Goal: Task Accomplishment & Management: Use online tool/utility

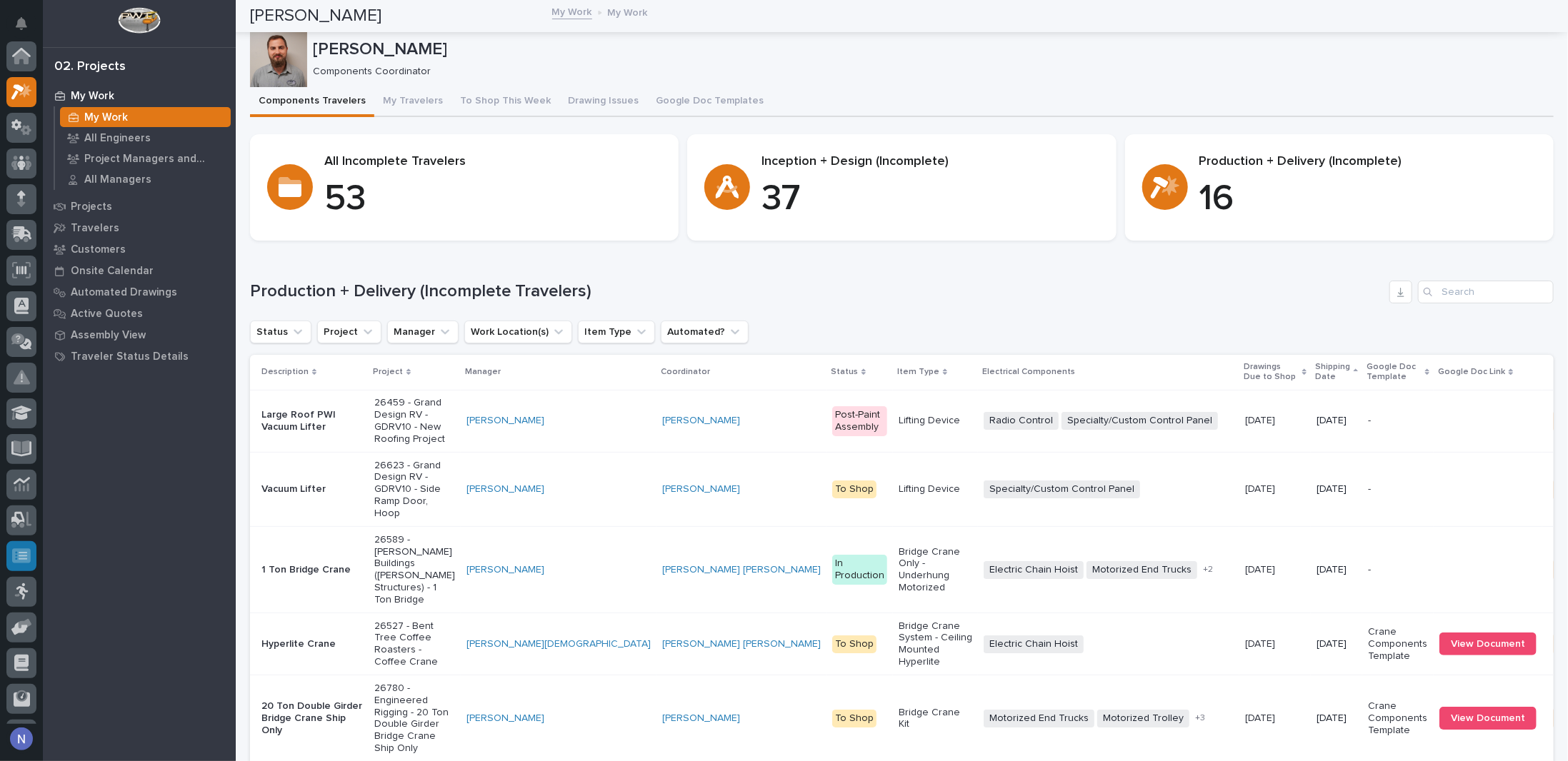
scroll to position [36, 0]
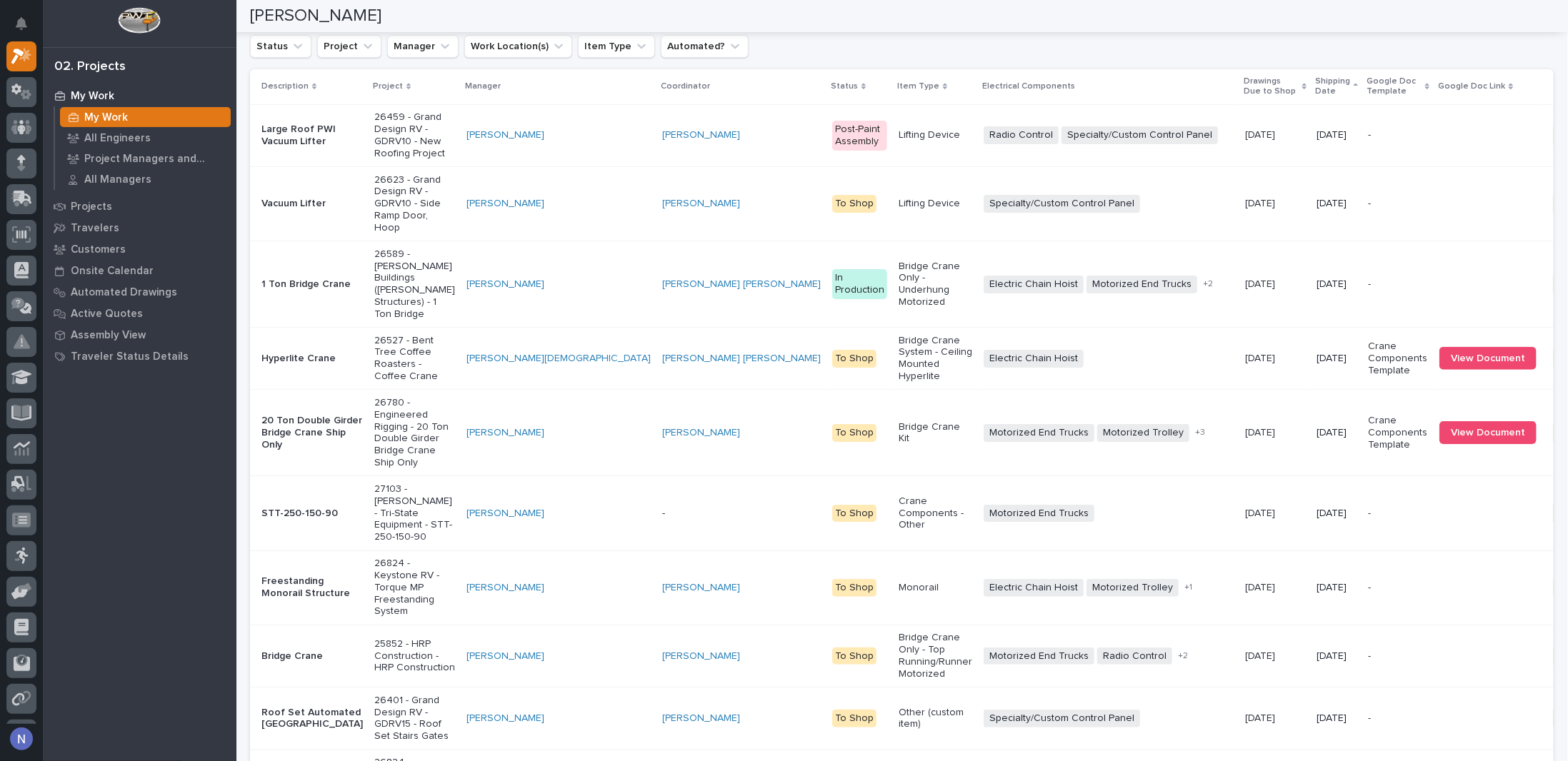
click at [461, 292] on td "[PERSON_NAME]" at bounding box center [559, 285] width 196 height 87
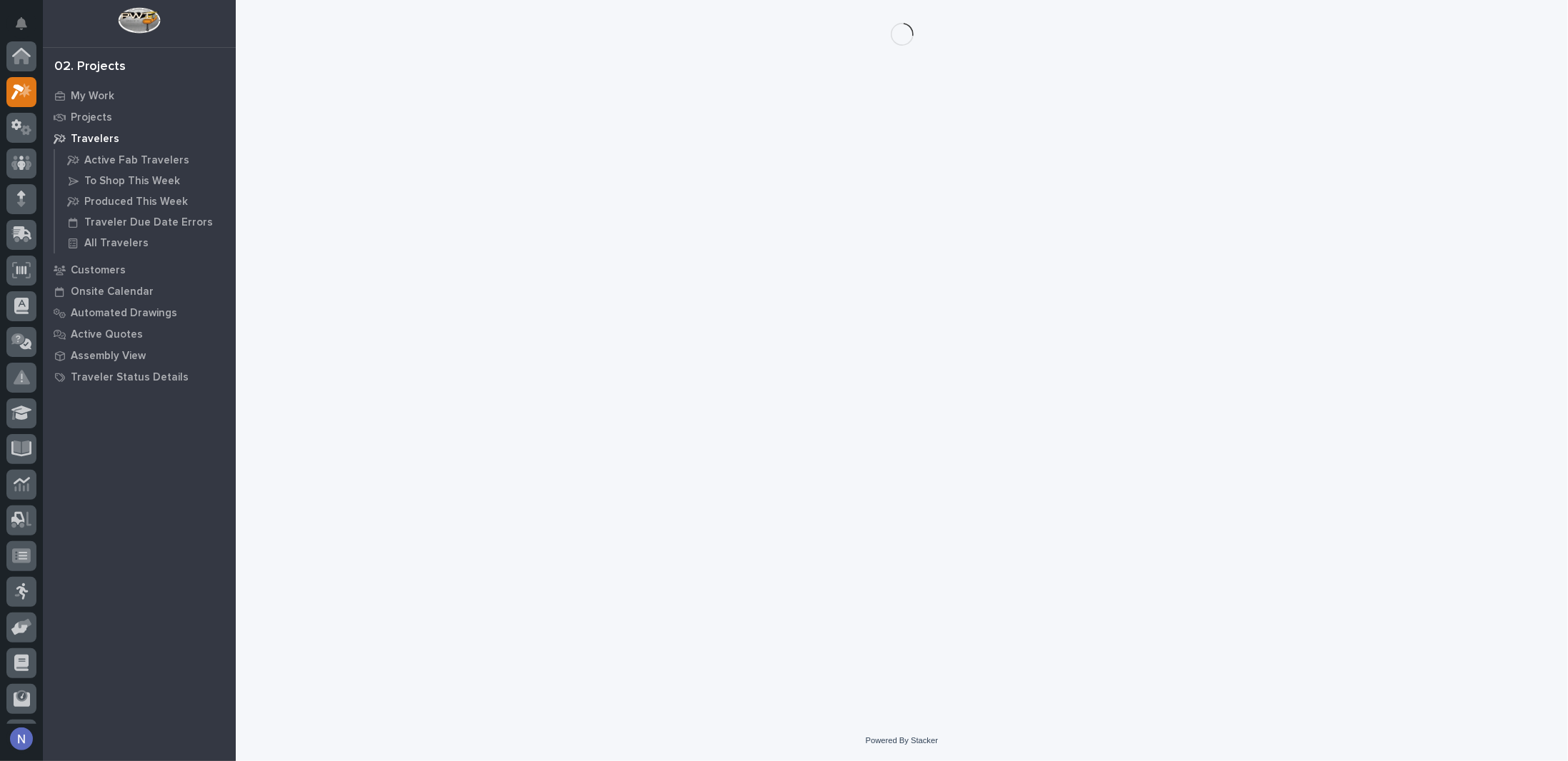
scroll to position [36, 0]
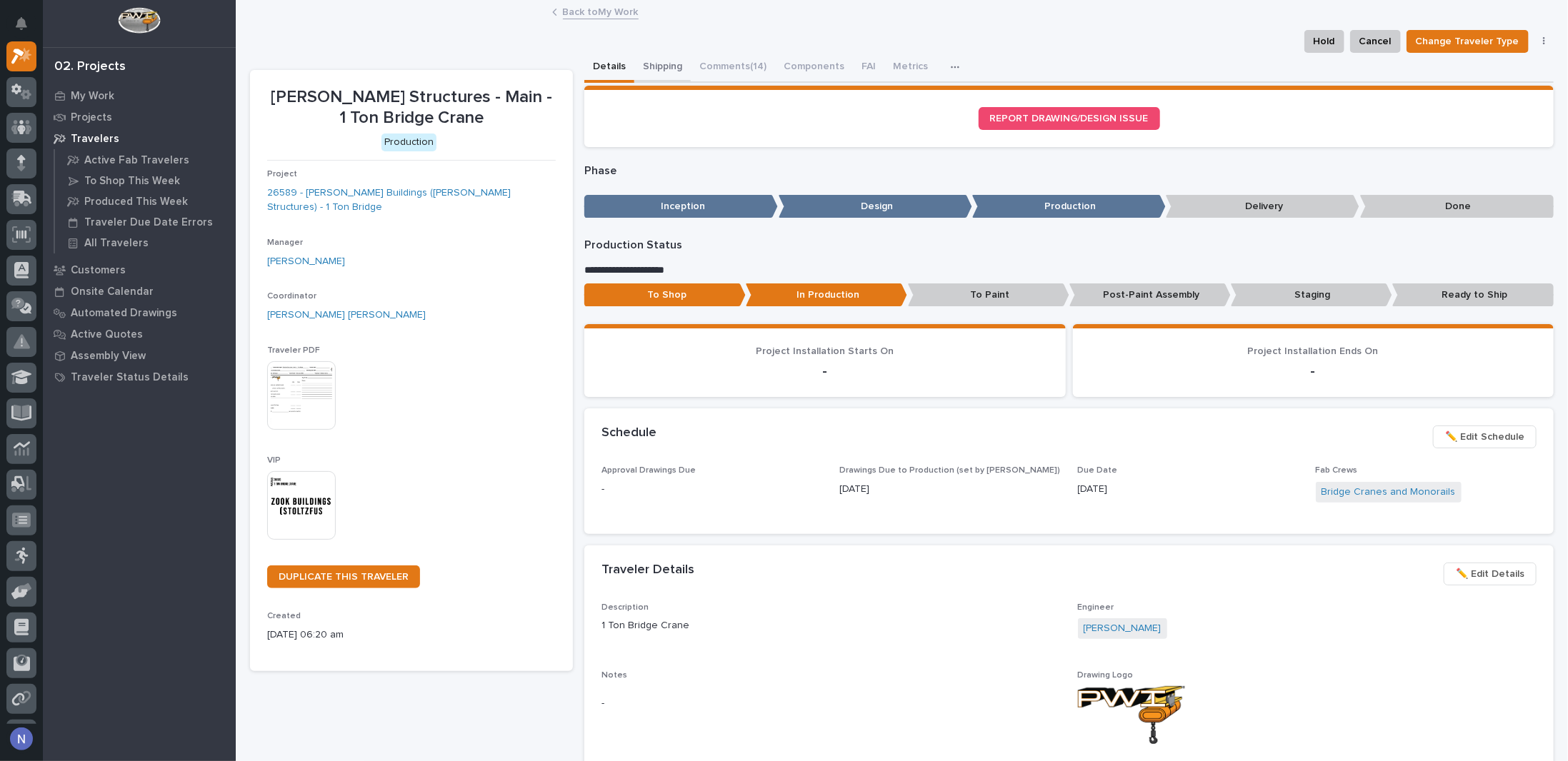
click at [666, 60] on button "Shipping" at bounding box center [663, 67] width 56 height 30
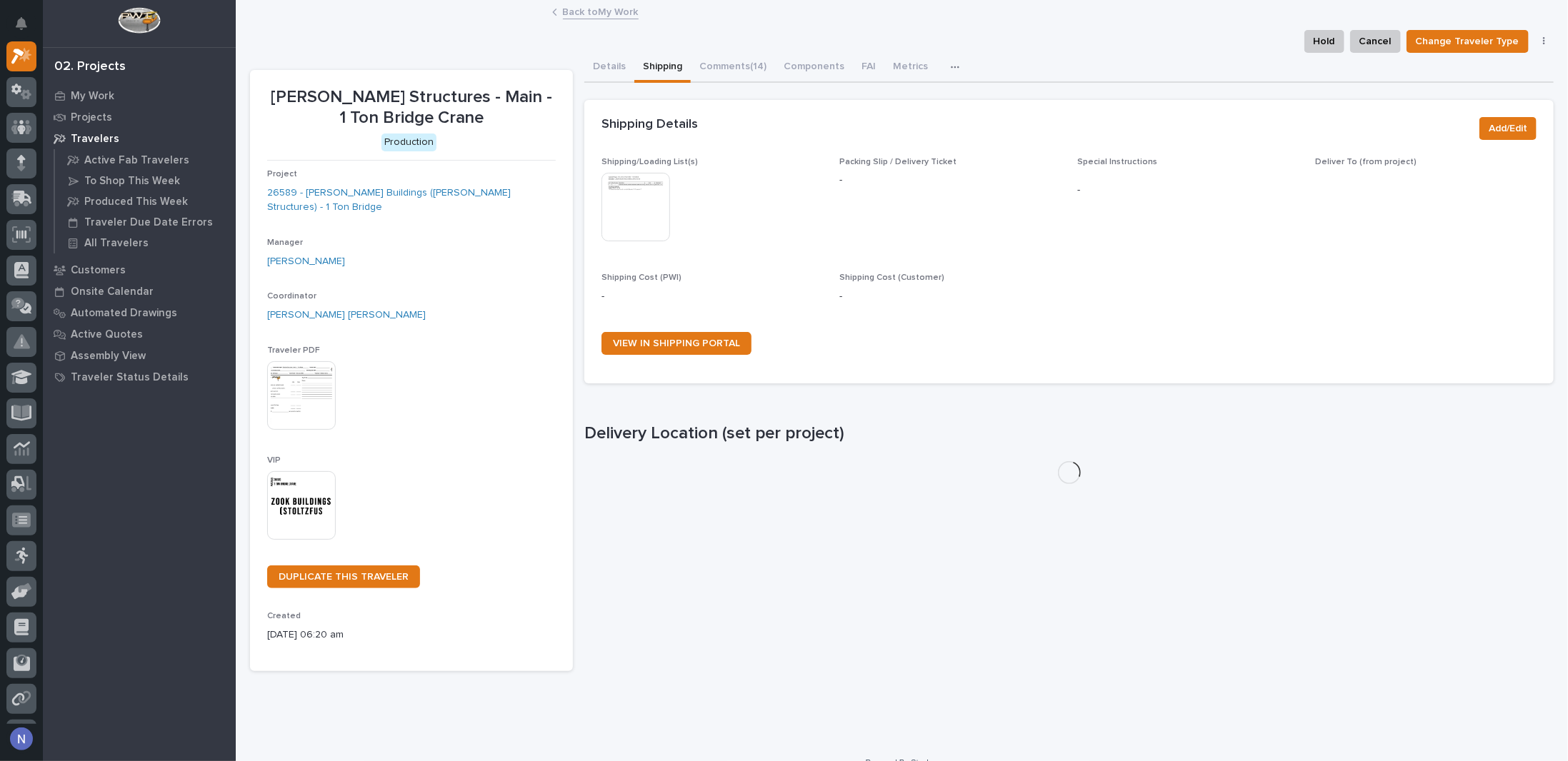
click at [641, 213] on img at bounding box center [636, 207] width 69 height 69
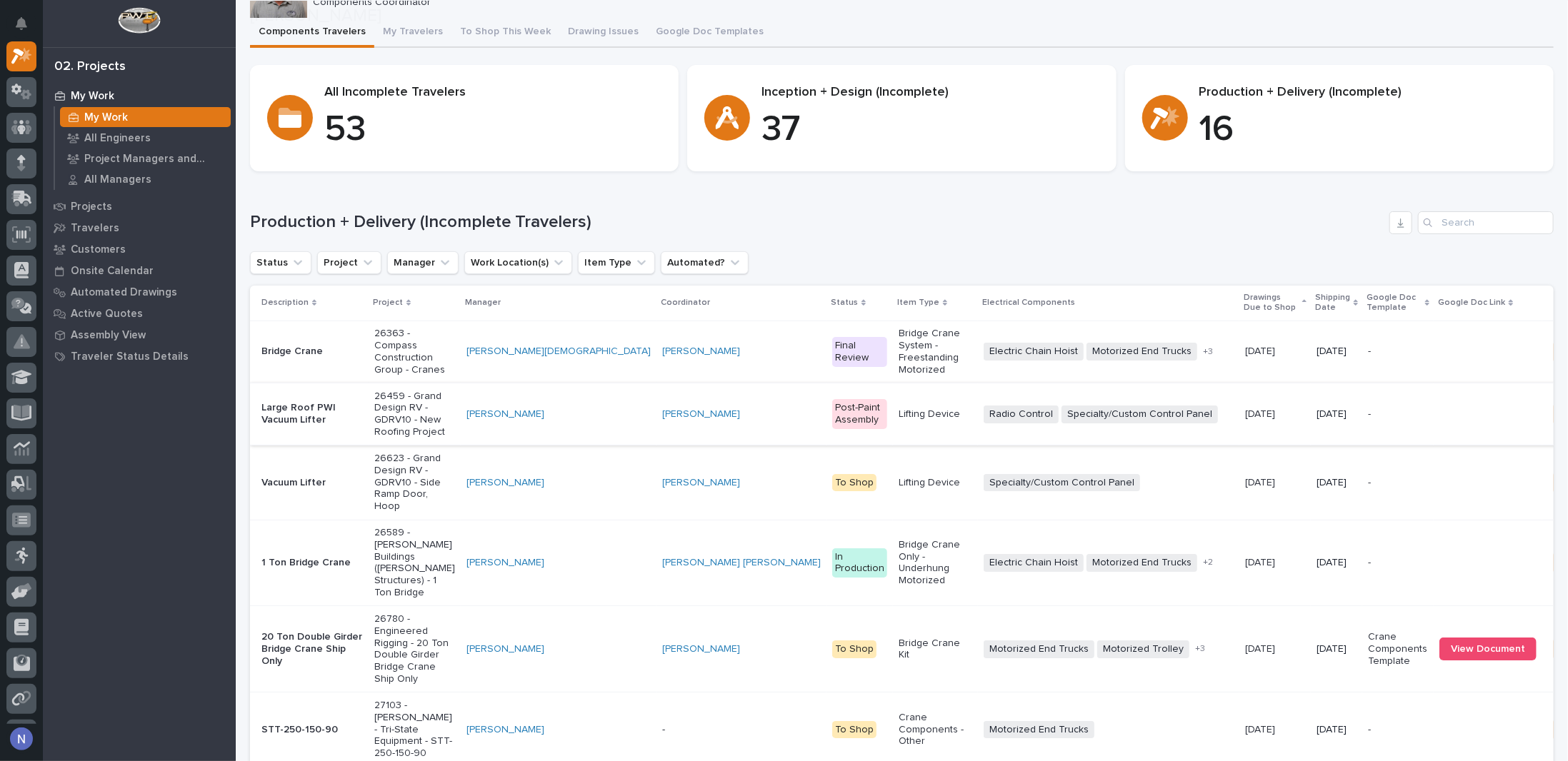
scroll to position [143, 0]
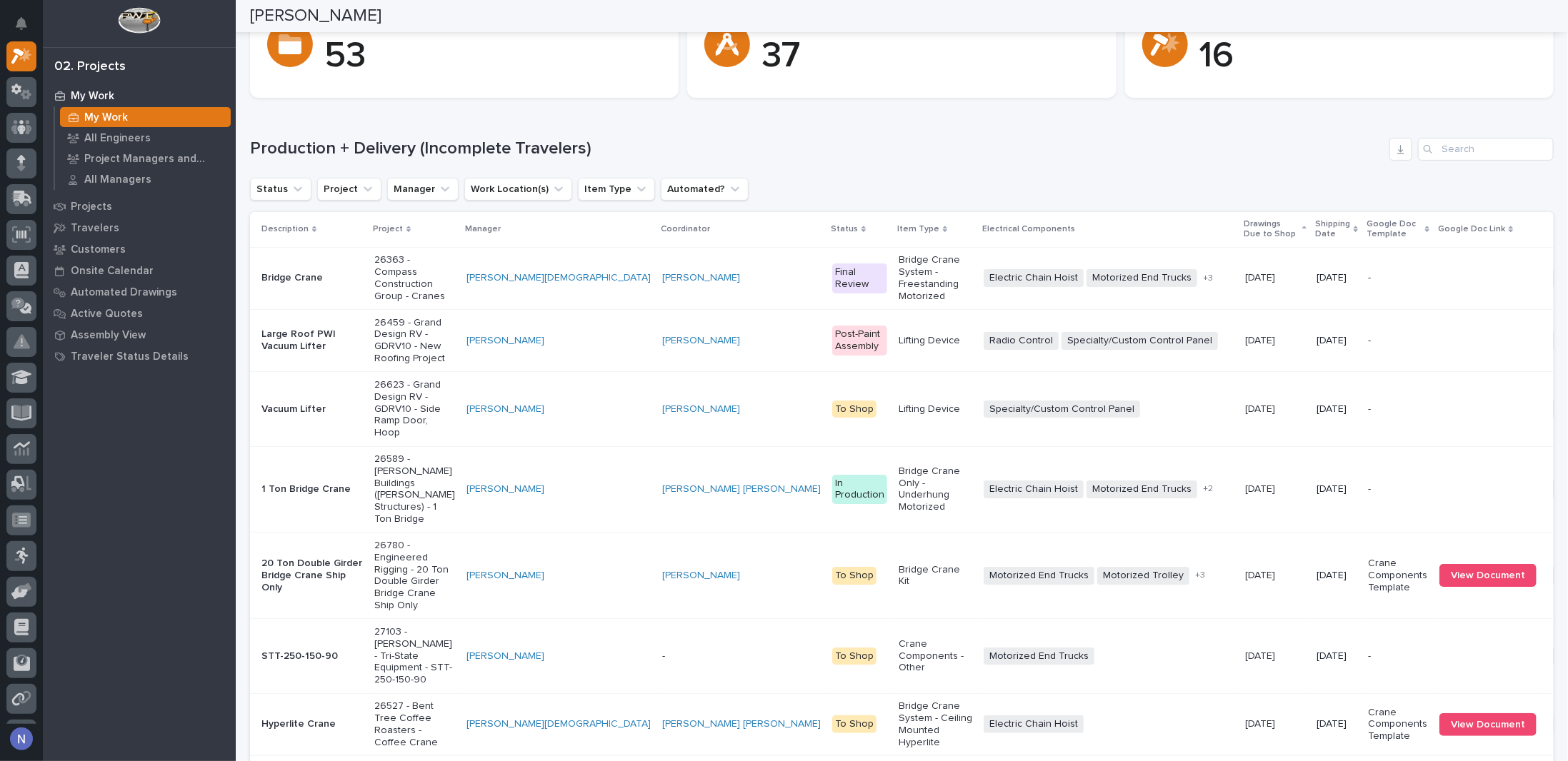
click at [1315, 229] on p "Shipping Date" at bounding box center [1332, 229] width 35 height 26
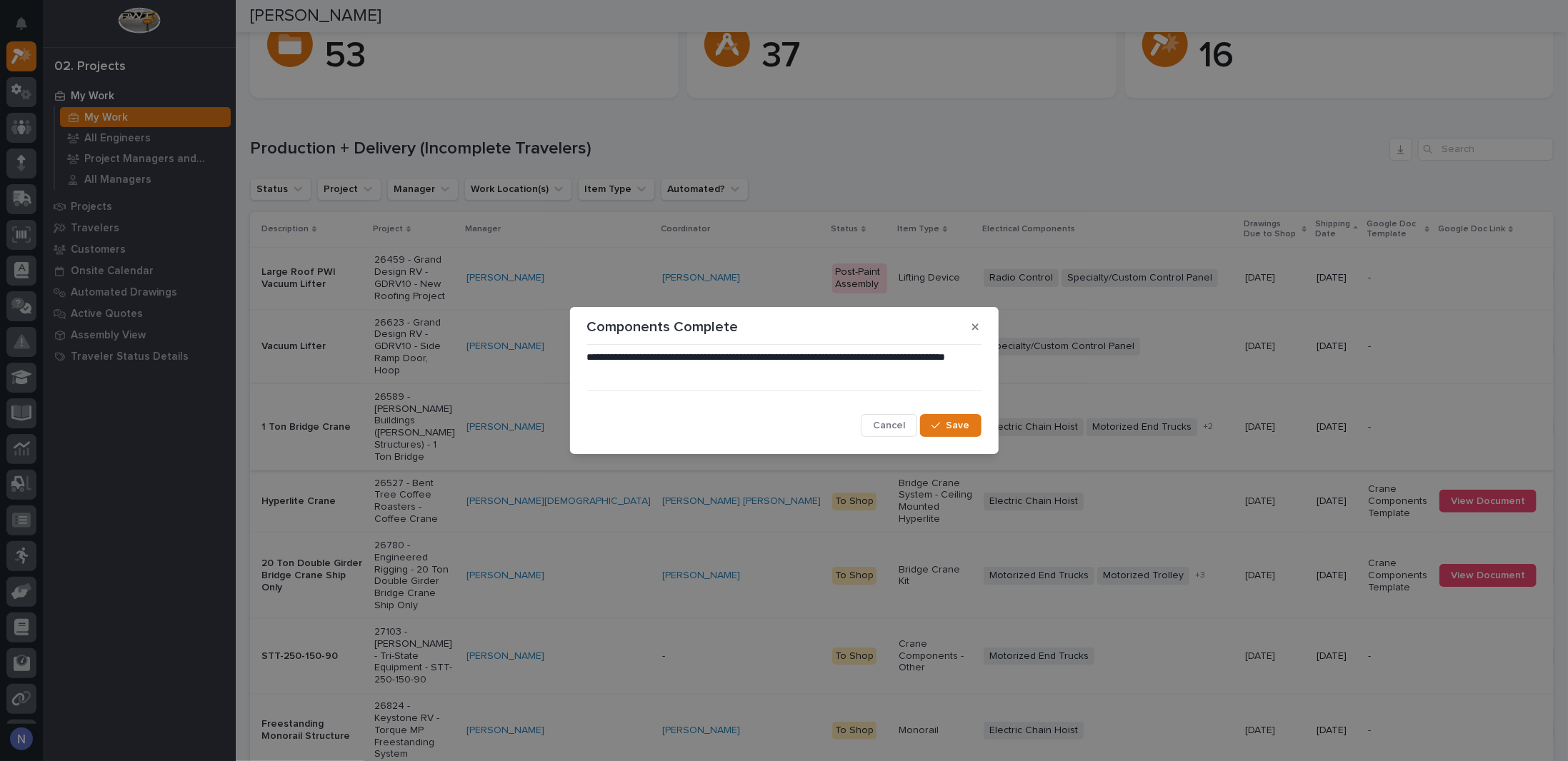
drag, startPoint x: 895, startPoint y: 418, endPoint x: 1103, endPoint y: 438, distance: 209.0
click at [895, 419] on span "Cancel" at bounding box center [889, 425] width 32 height 13
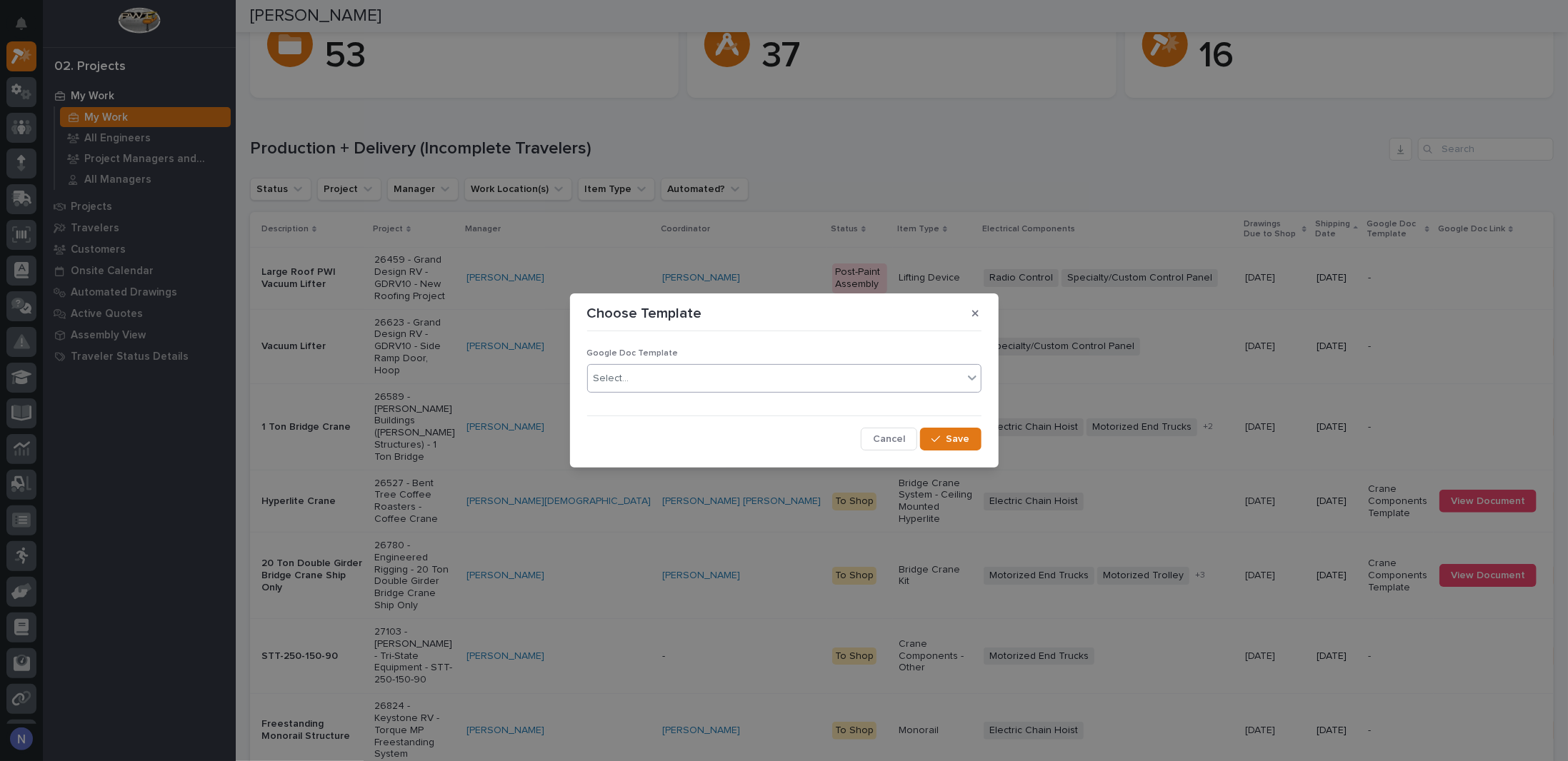
click at [809, 379] on div "Select..." at bounding box center [775, 379] width 375 height 24
click at [741, 425] on div "Crane Components Template" at bounding box center [784, 430] width 393 height 25
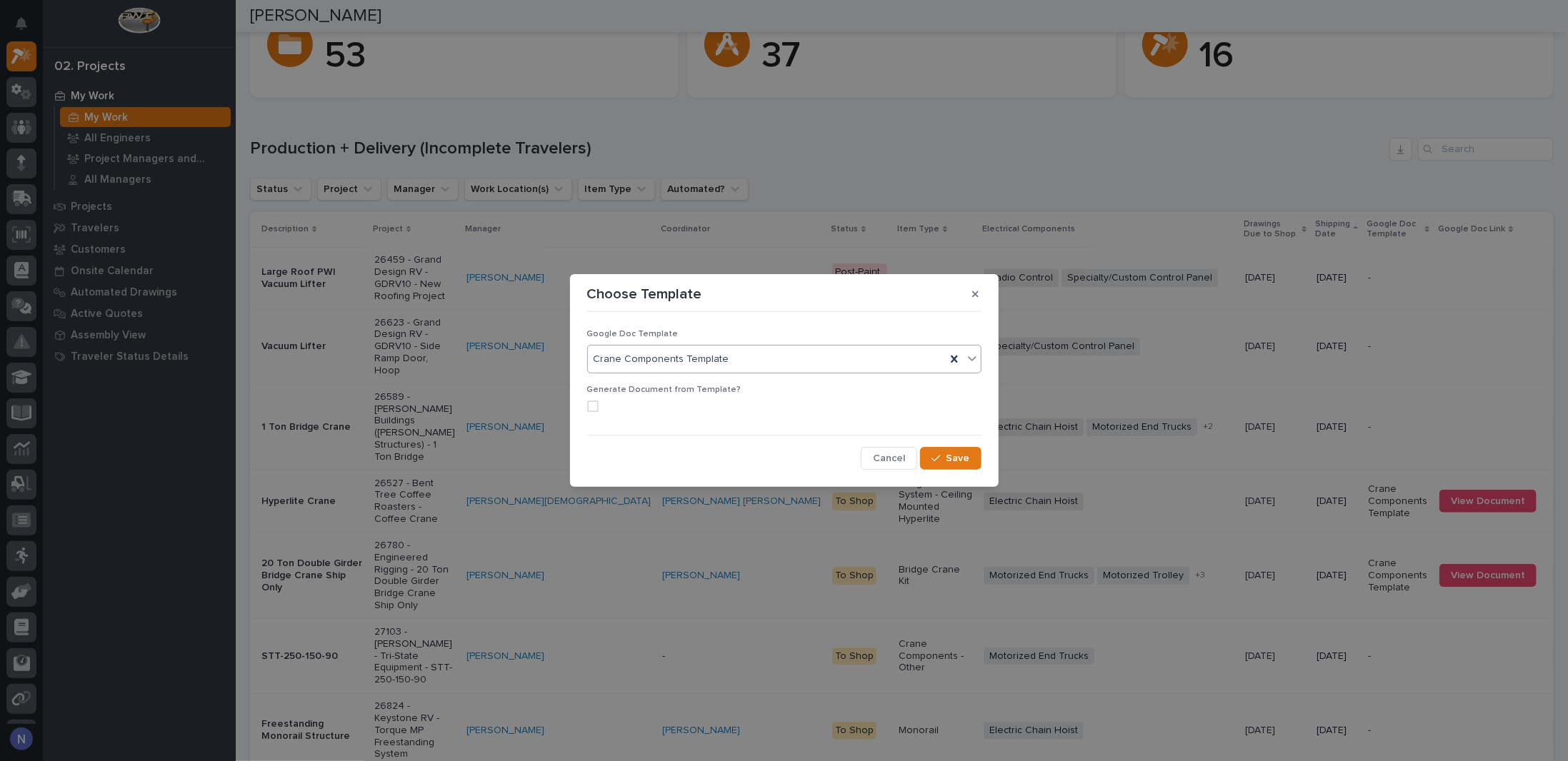
drag, startPoint x: 590, startPoint y: 402, endPoint x: 648, endPoint y: 412, distance: 58.9
click at [590, 402] on span at bounding box center [592, 406] width 11 height 11
click at [937, 457] on icon "button" at bounding box center [936, 458] width 9 height 10
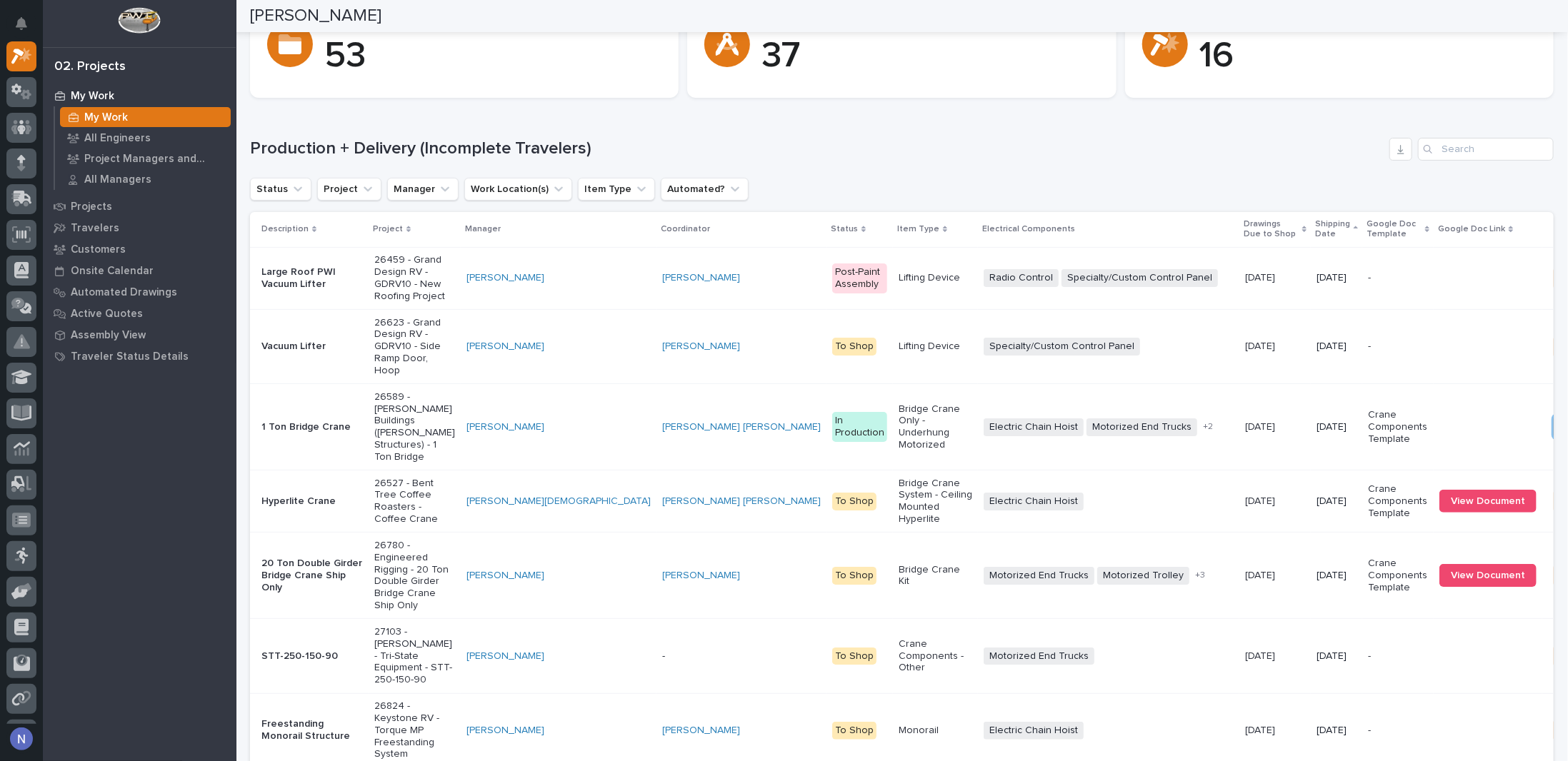
click at [1438, 229] on p "Google Doc Link" at bounding box center [1471, 229] width 67 height 15
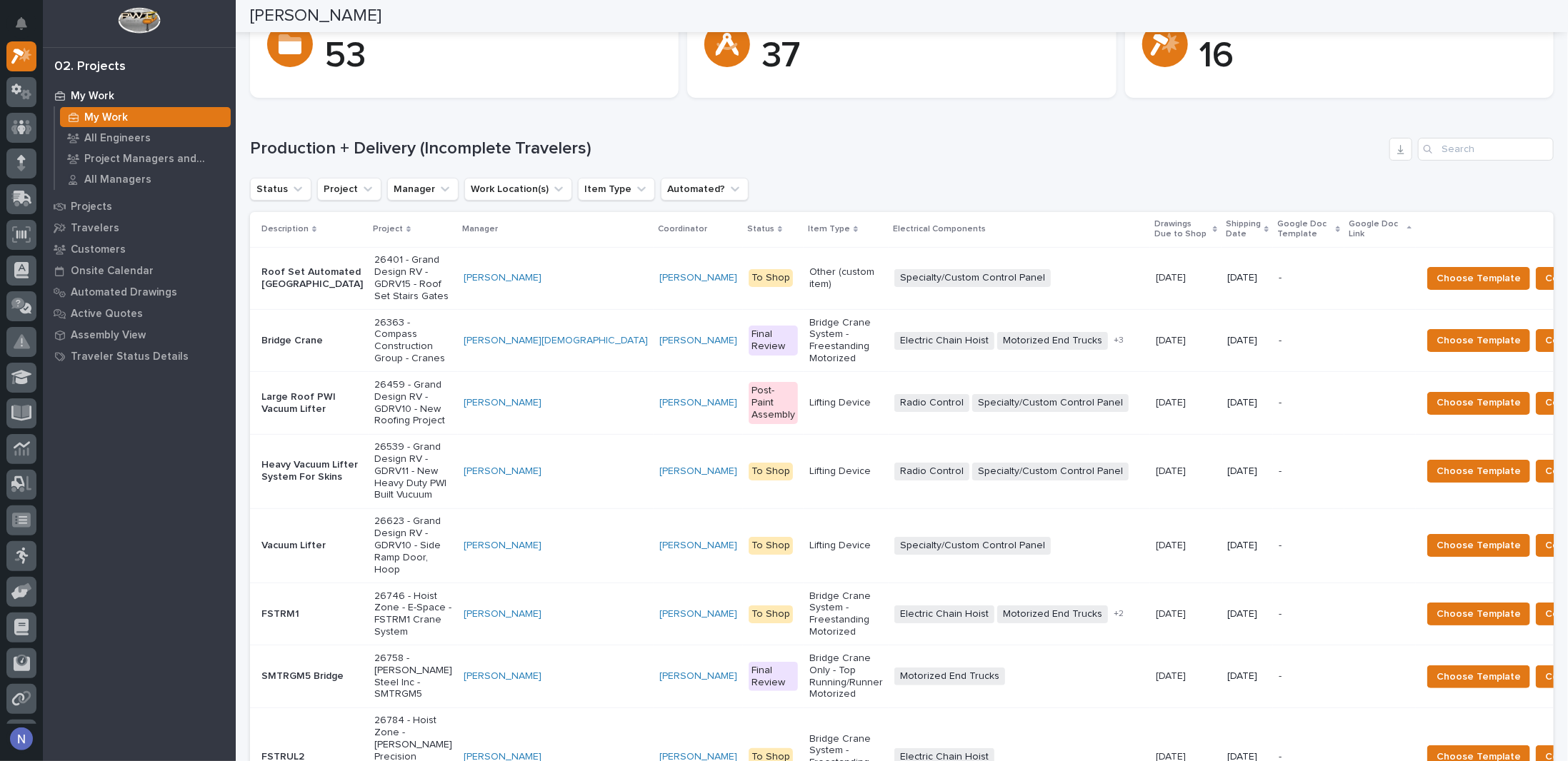
click at [1226, 226] on p "Shipping Date" at bounding box center [1243, 229] width 35 height 26
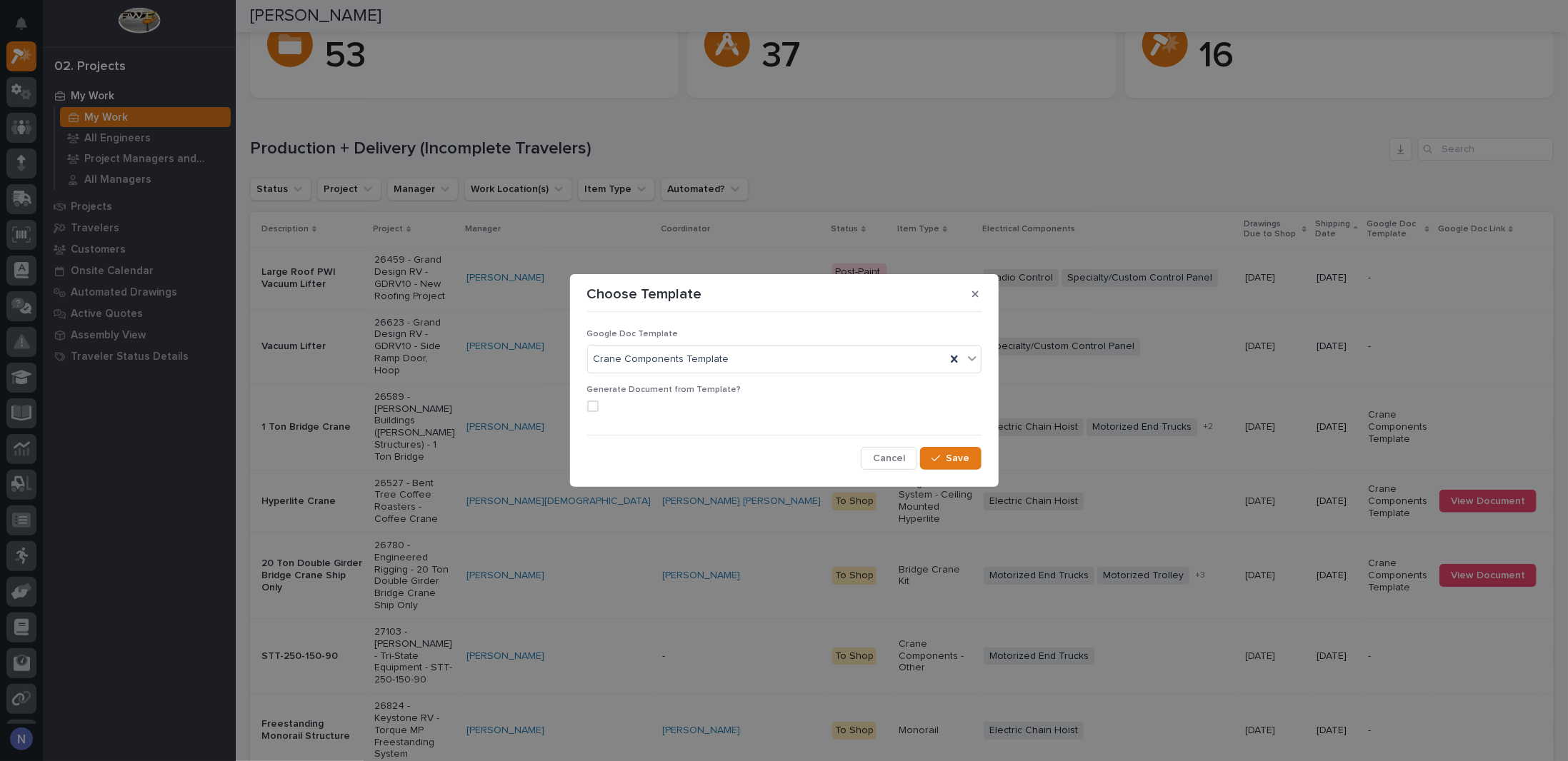
click at [599, 402] on label at bounding box center [784, 406] width 395 height 11
click at [951, 458] on span "Save" at bounding box center [959, 458] width 24 height 13
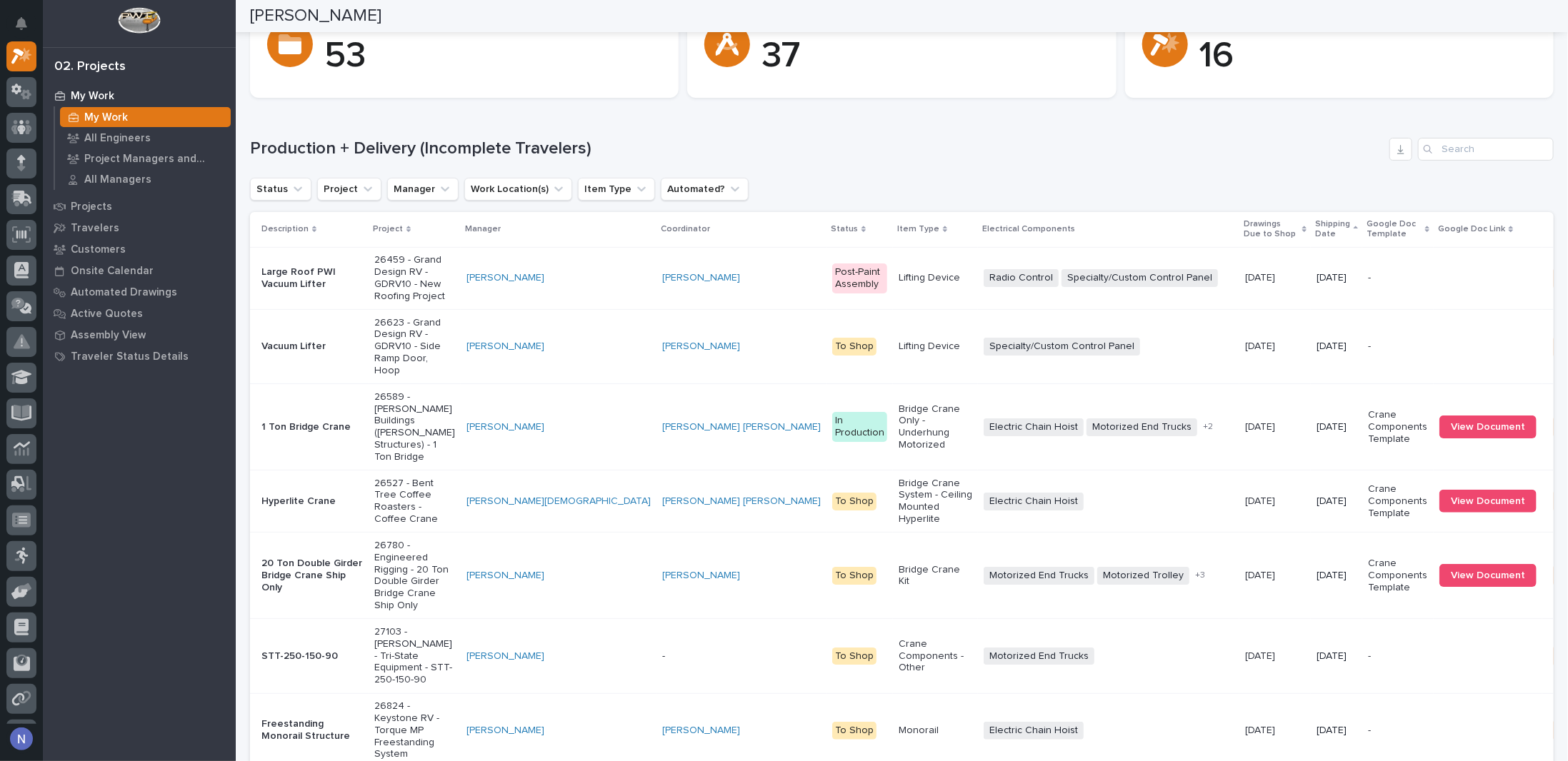
click at [1240, 568] on td "[DATE] [DATE]" at bounding box center [1275, 576] width 71 height 87
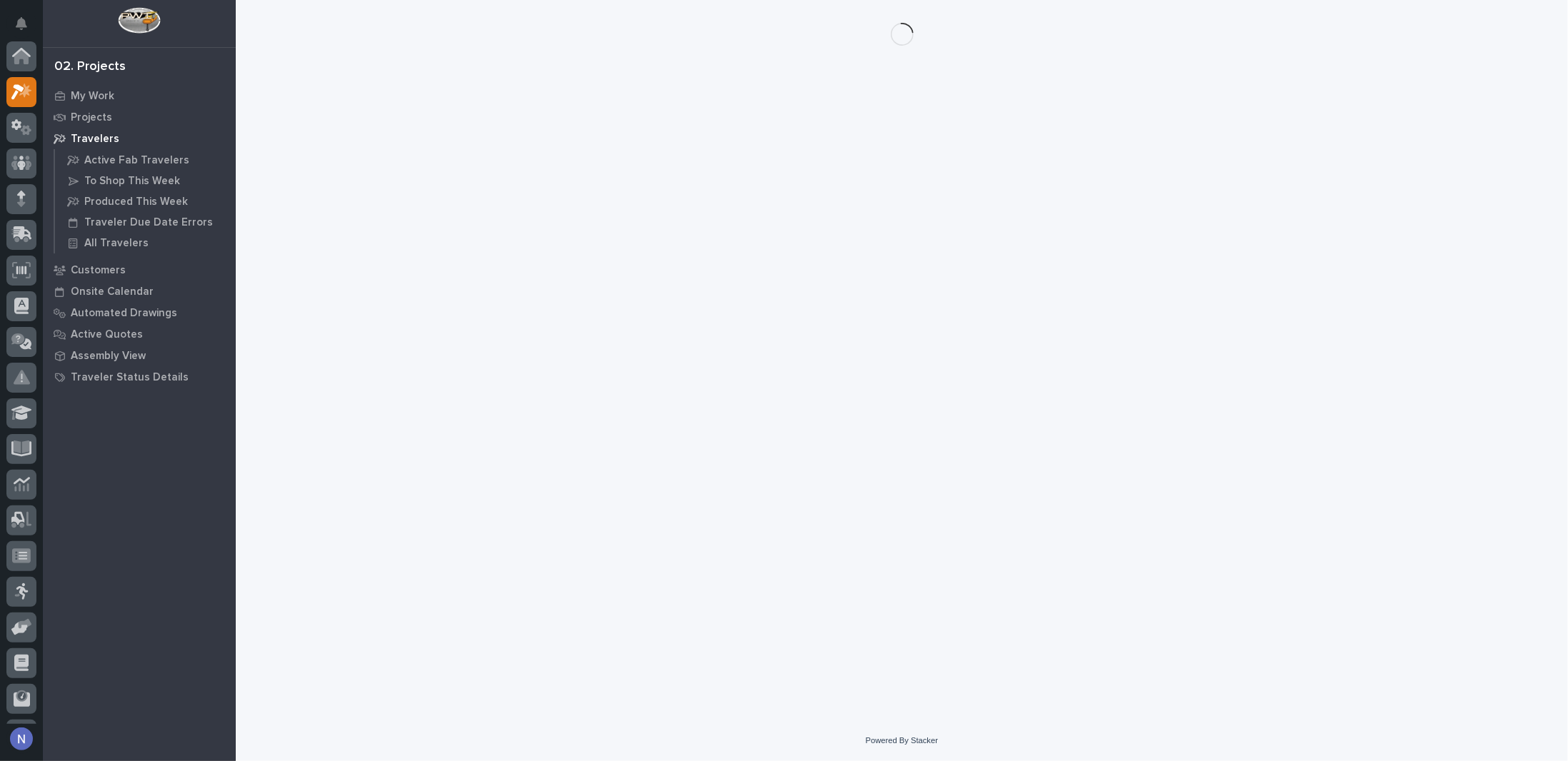
scroll to position [36, 0]
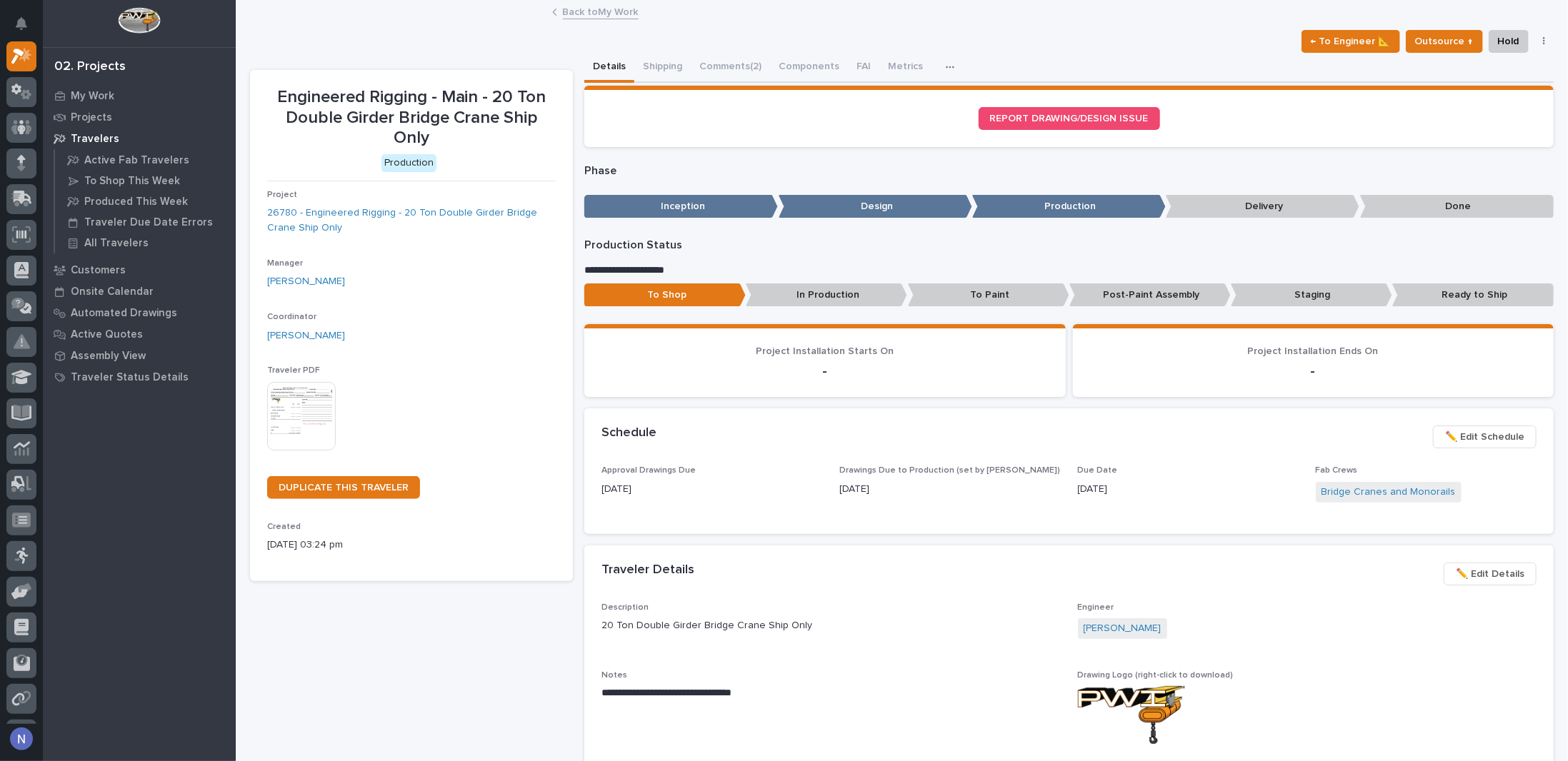
click at [448, 14] on div "Back to My Work" at bounding box center [902, 13] width 1332 height 20
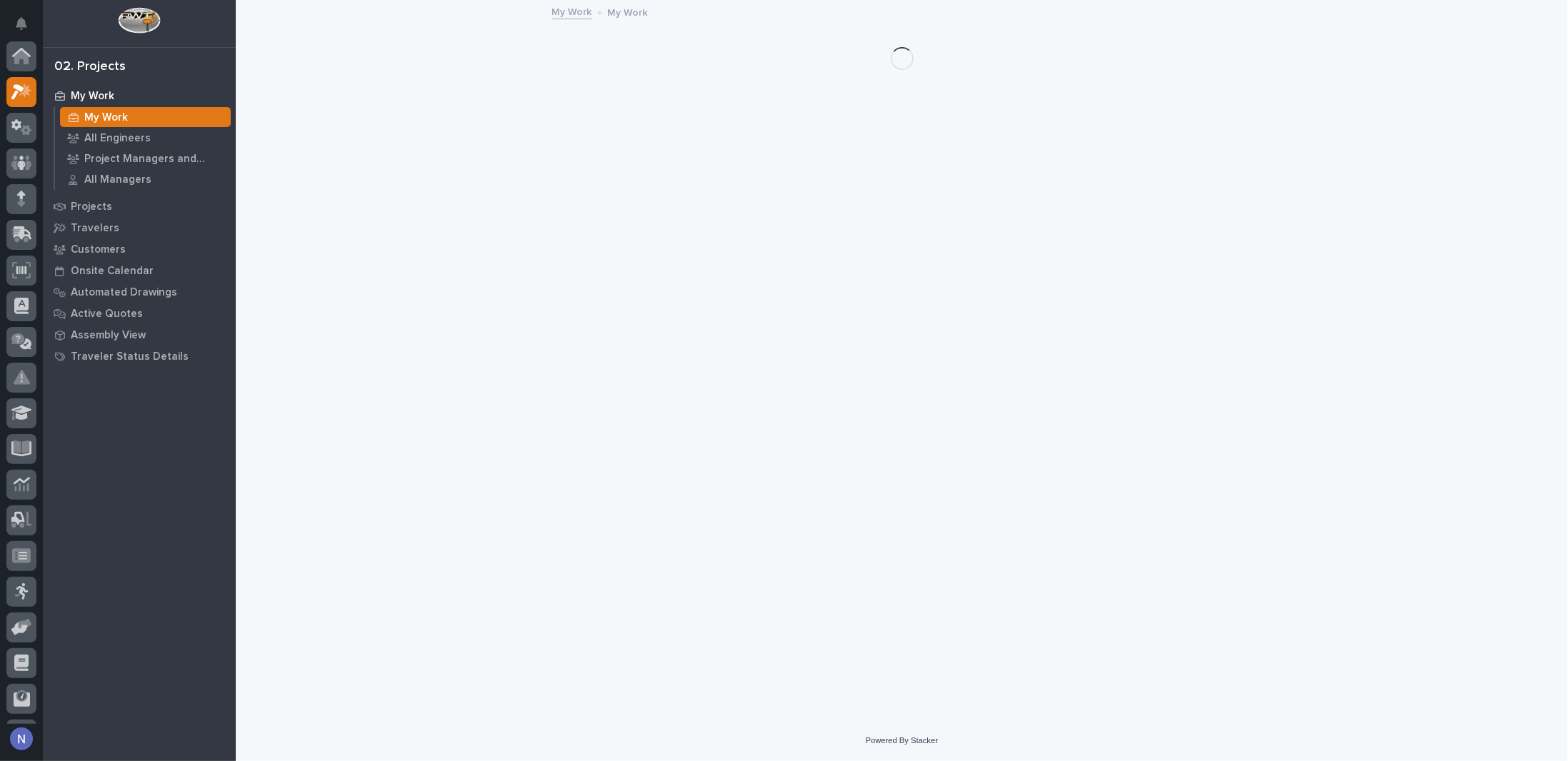
scroll to position [36, 0]
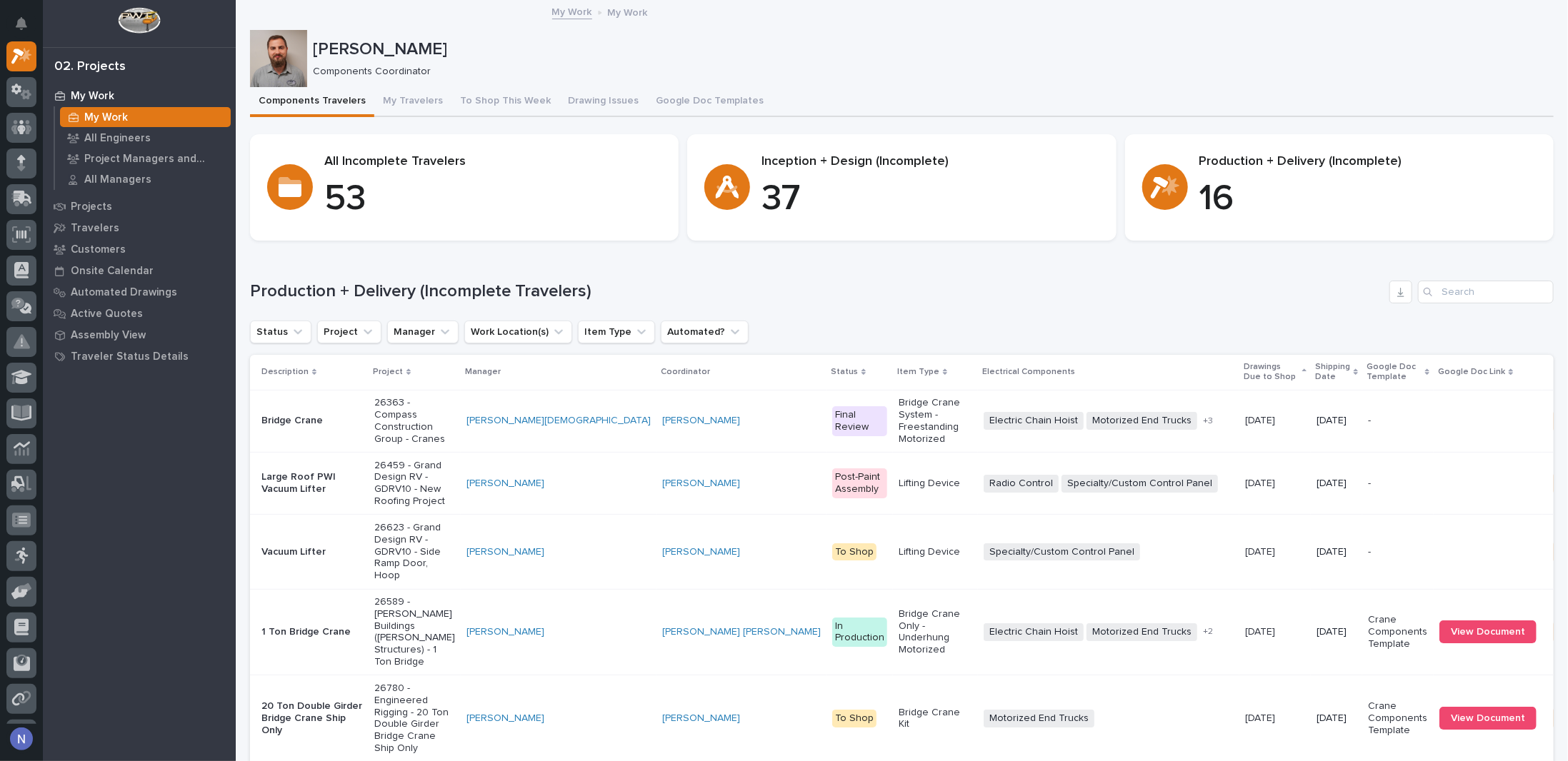
click at [1315, 375] on p "Shipping Date" at bounding box center [1332, 372] width 35 height 26
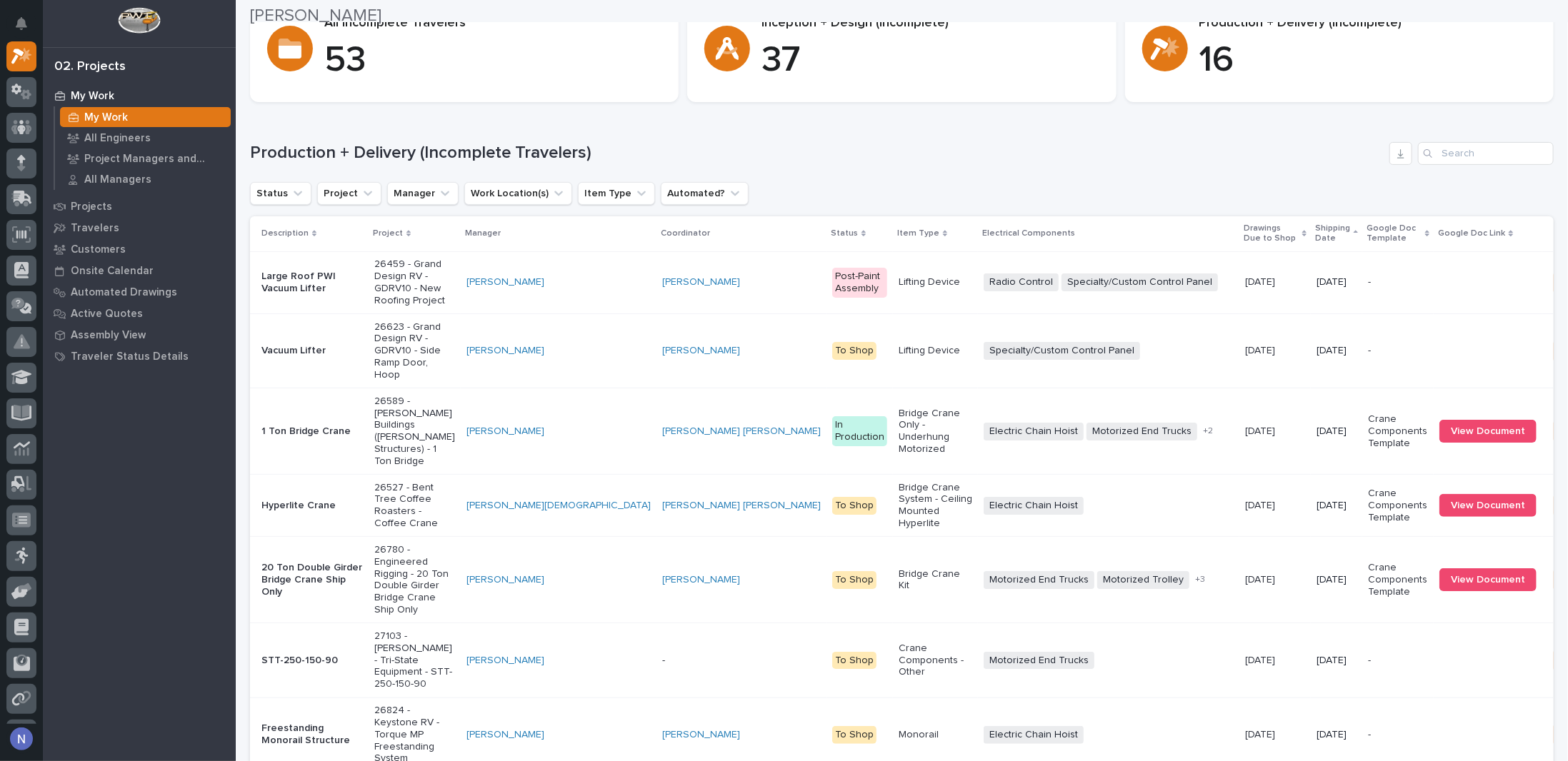
scroll to position [143, 0]
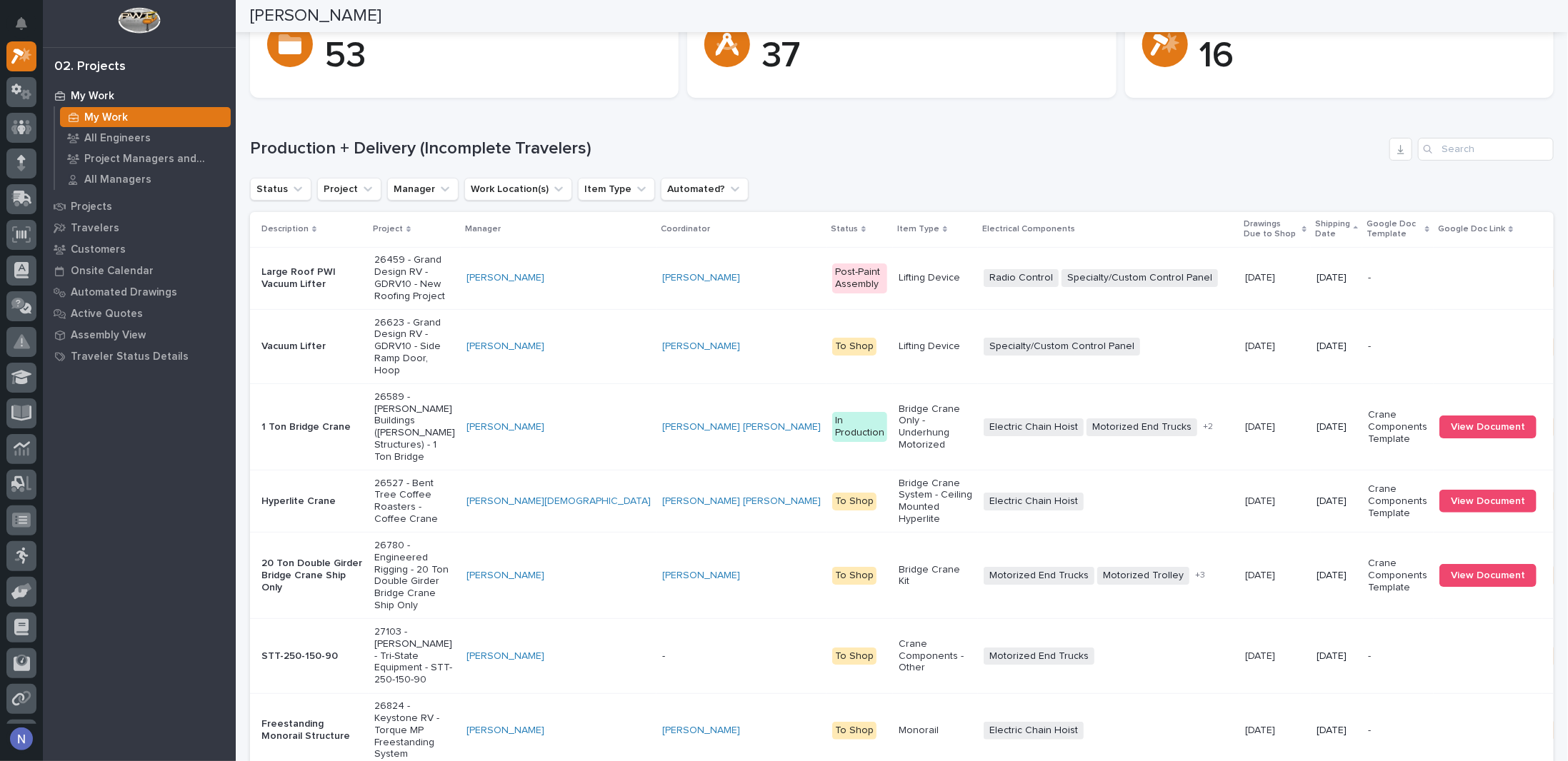
click at [1240, 440] on td "[DATE] [DATE]" at bounding box center [1275, 428] width 71 height 87
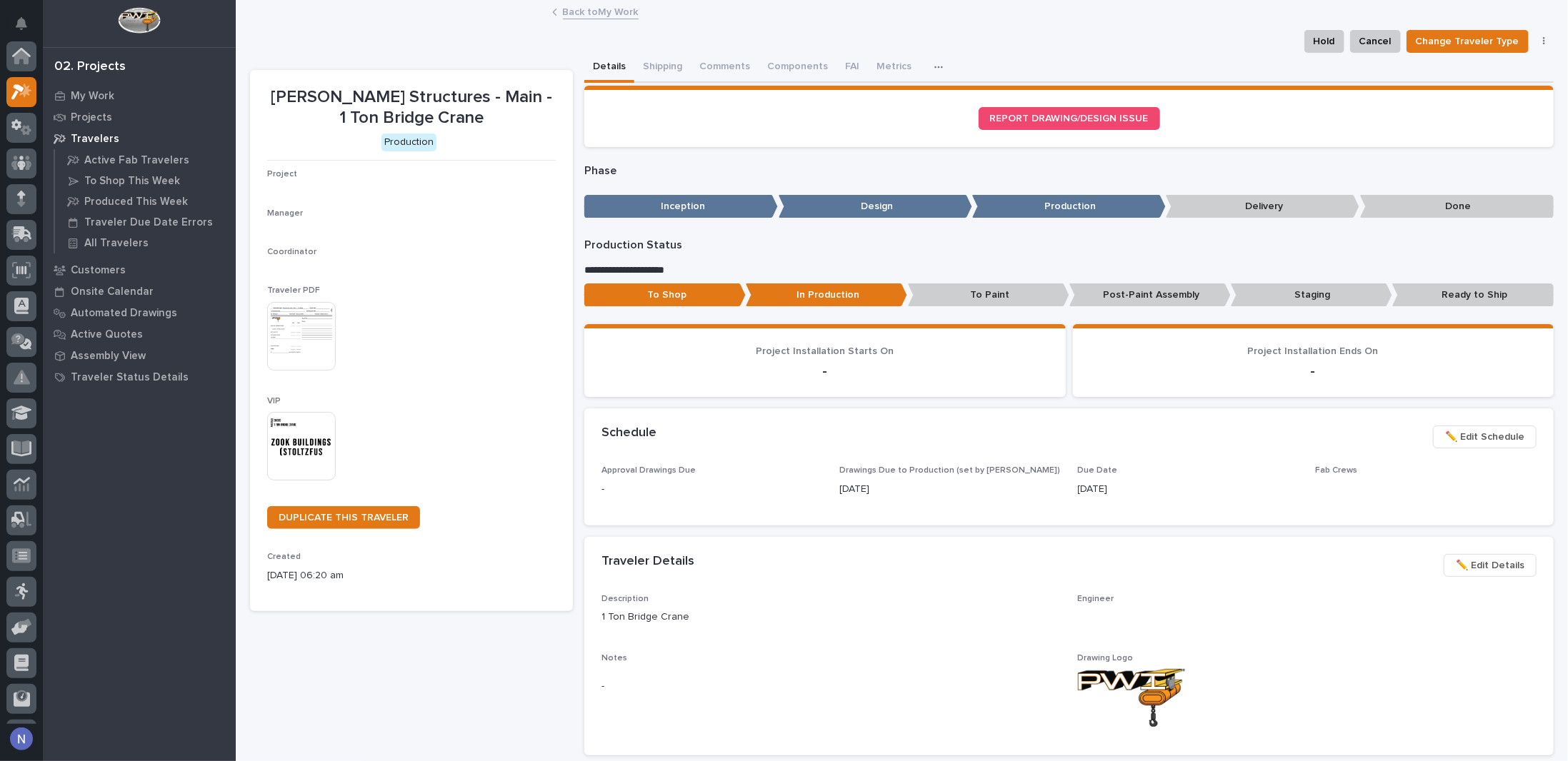
scroll to position [36, 0]
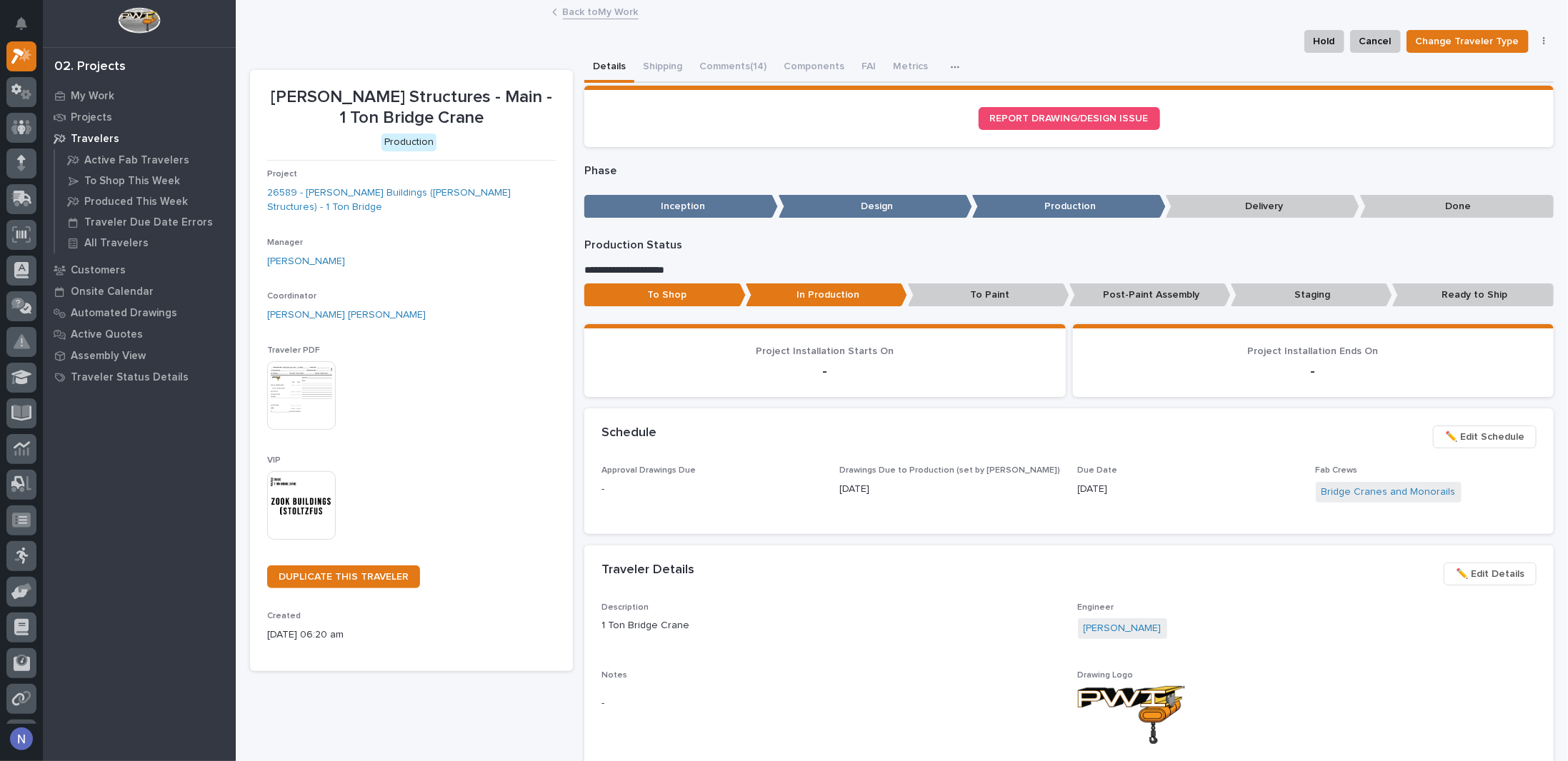
click at [965, 180] on div "Phase ••• Inception Design Production Delivery Done" at bounding box center [1069, 194] width 969 height 60
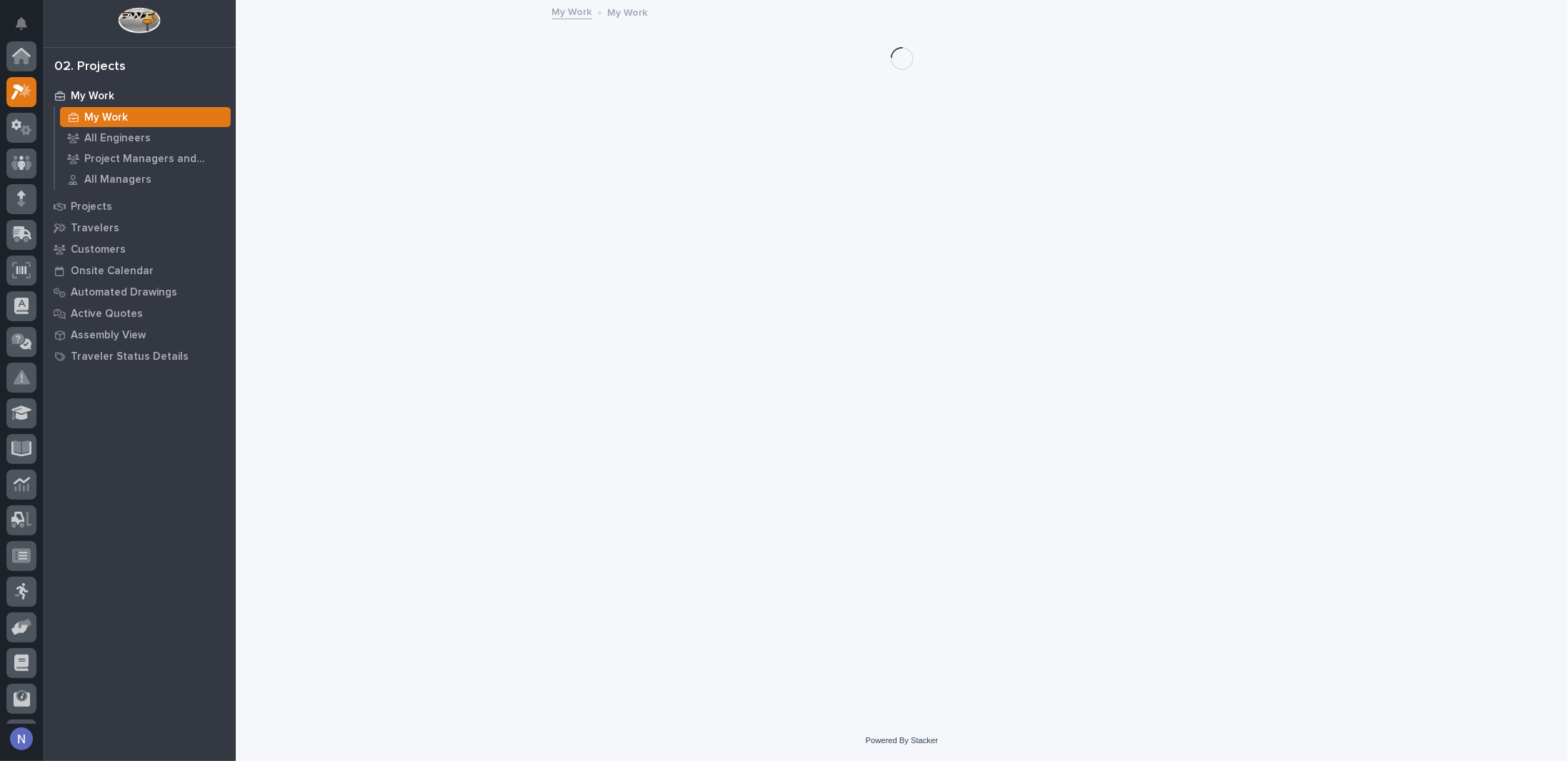
scroll to position [36, 0]
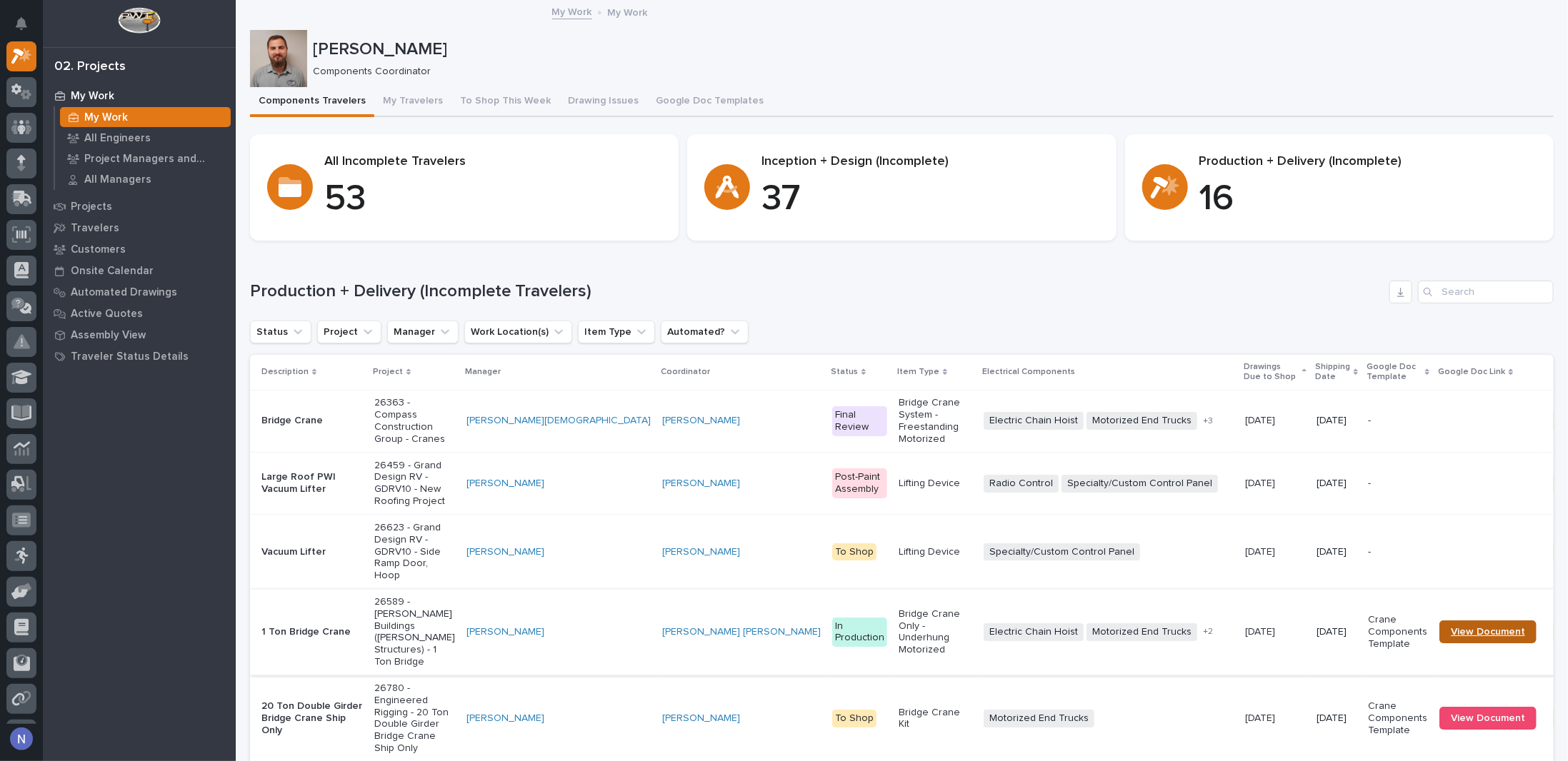
click at [1451, 637] on span "View Document" at bounding box center [1487, 632] width 74 height 10
click at [673, 105] on button "Google Doc Templates" at bounding box center [710, 101] width 125 height 30
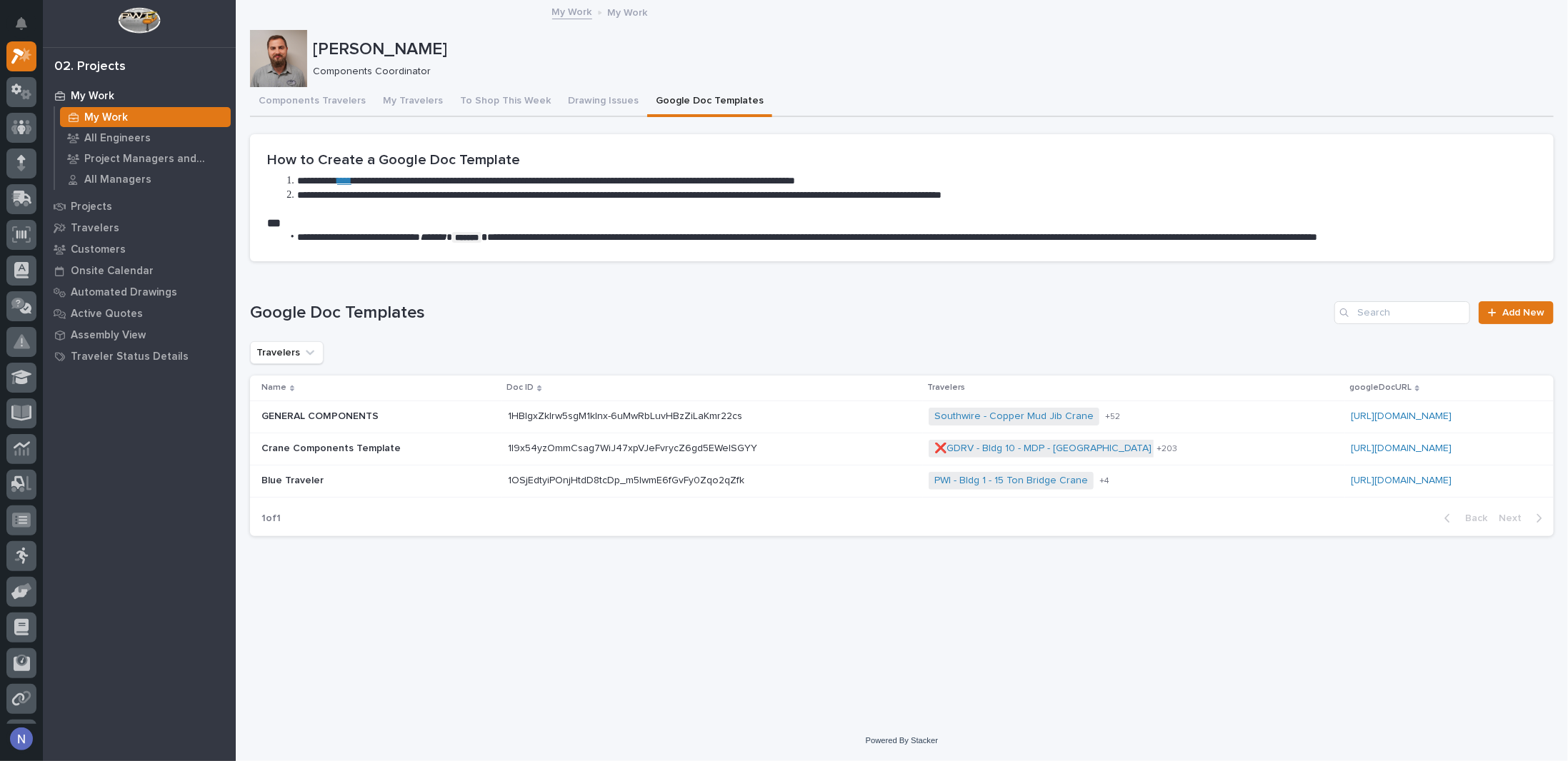
click at [419, 451] on p at bounding box center [379, 449] width 235 height 12
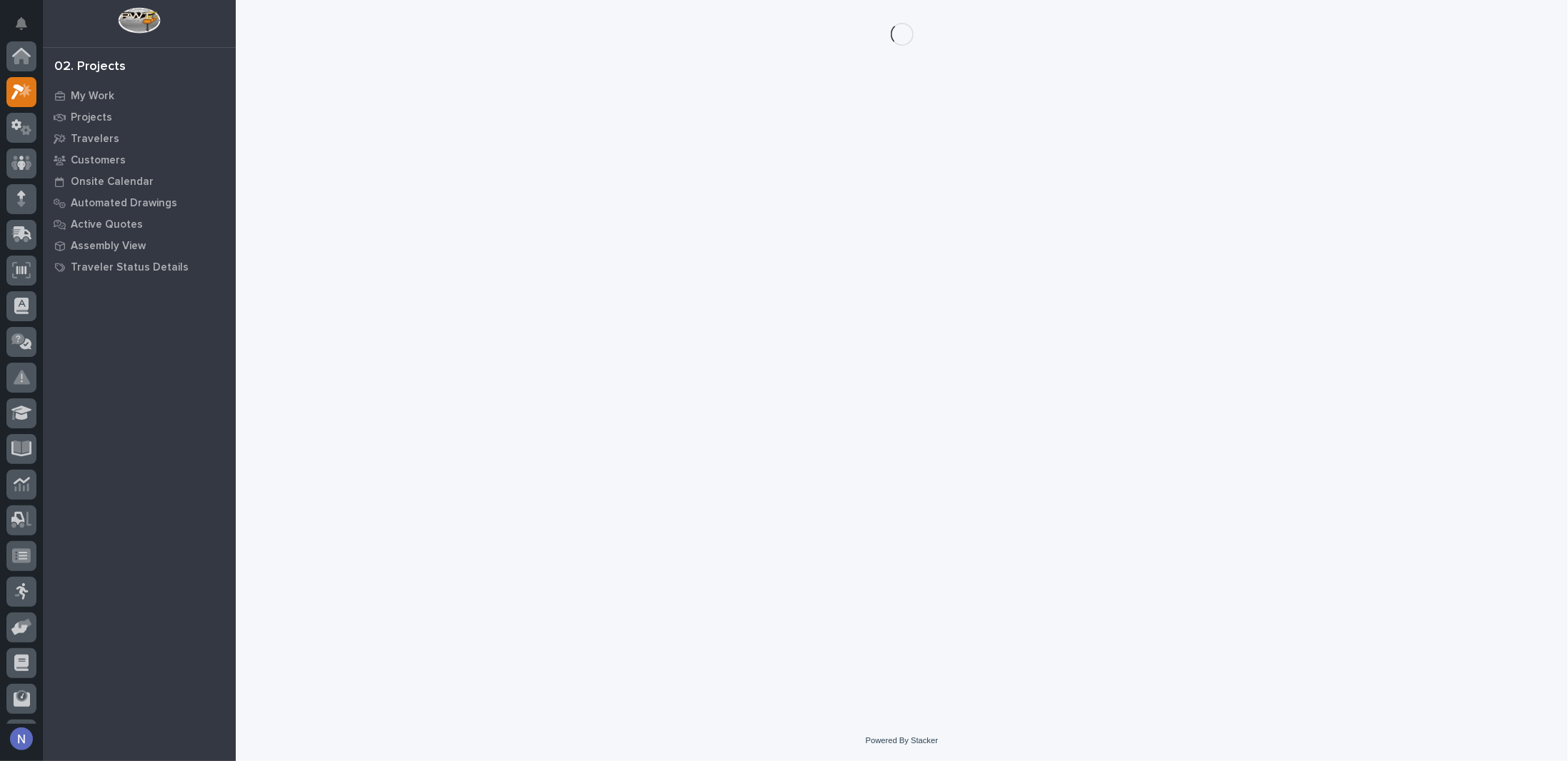
scroll to position [36, 0]
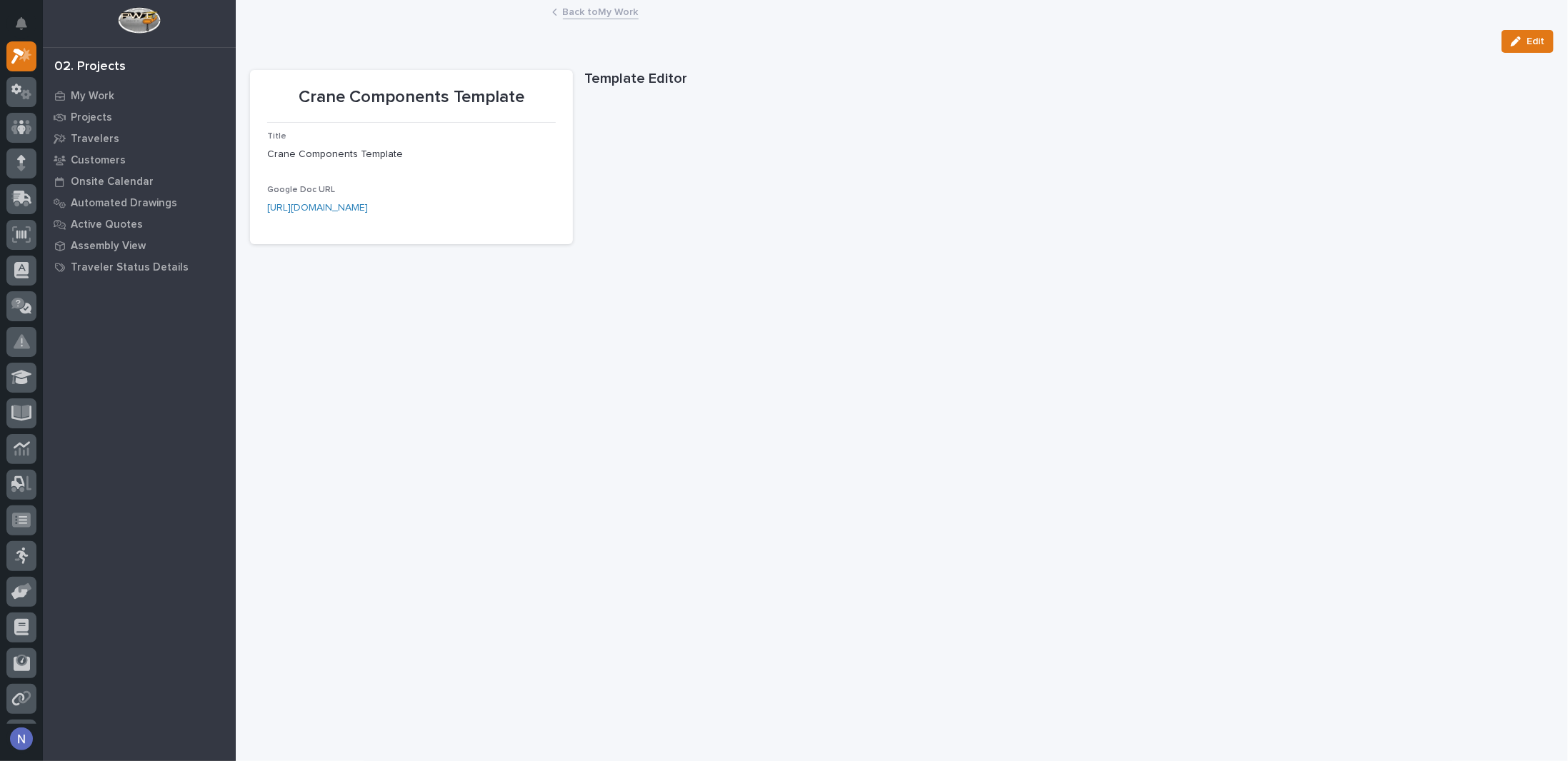
click at [608, 14] on link "Back to My Work" at bounding box center [601, 10] width 76 height 16
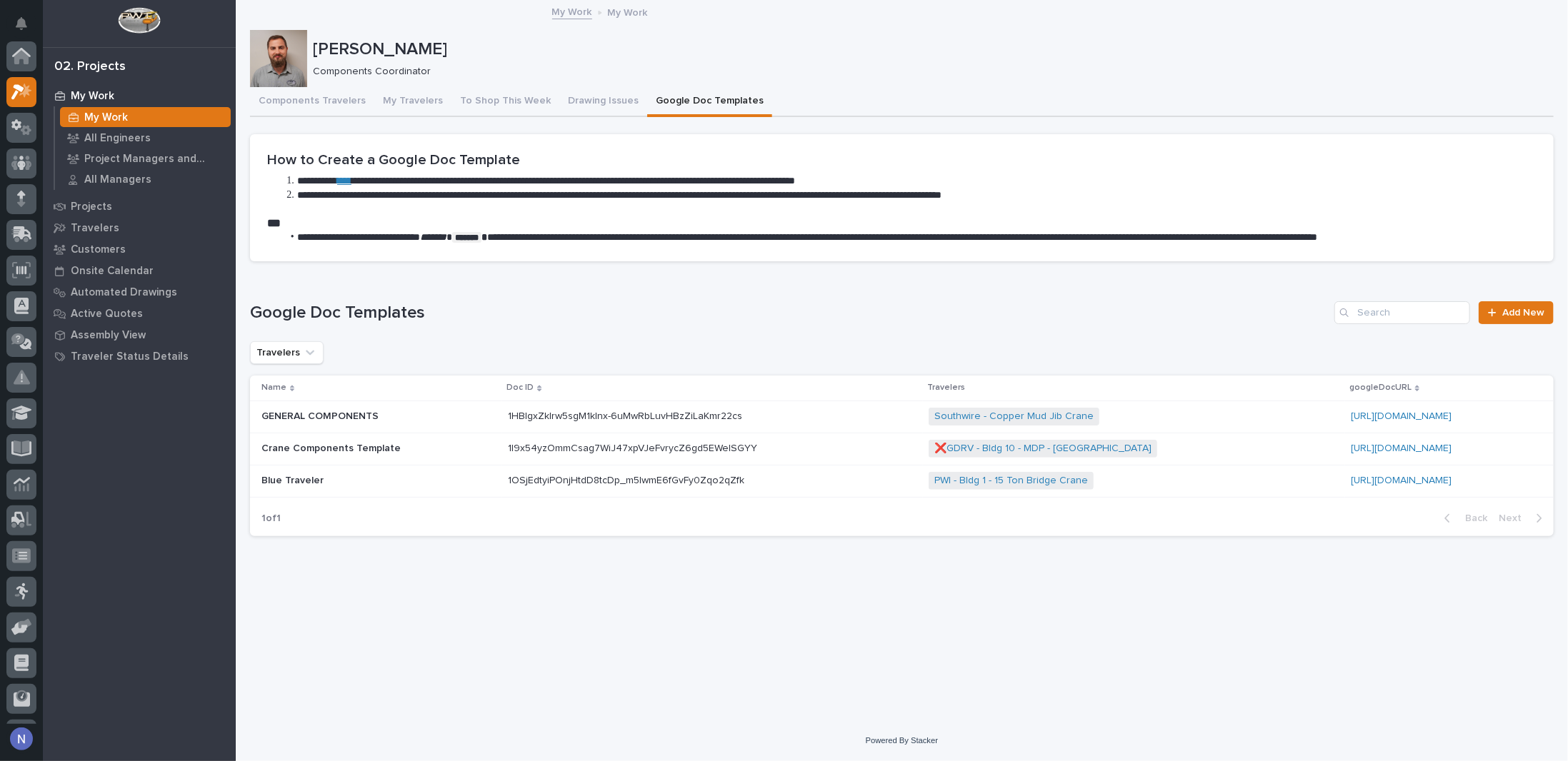
scroll to position [36, 0]
click at [309, 100] on button "Components Travelers" at bounding box center [312, 101] width 124 height 30
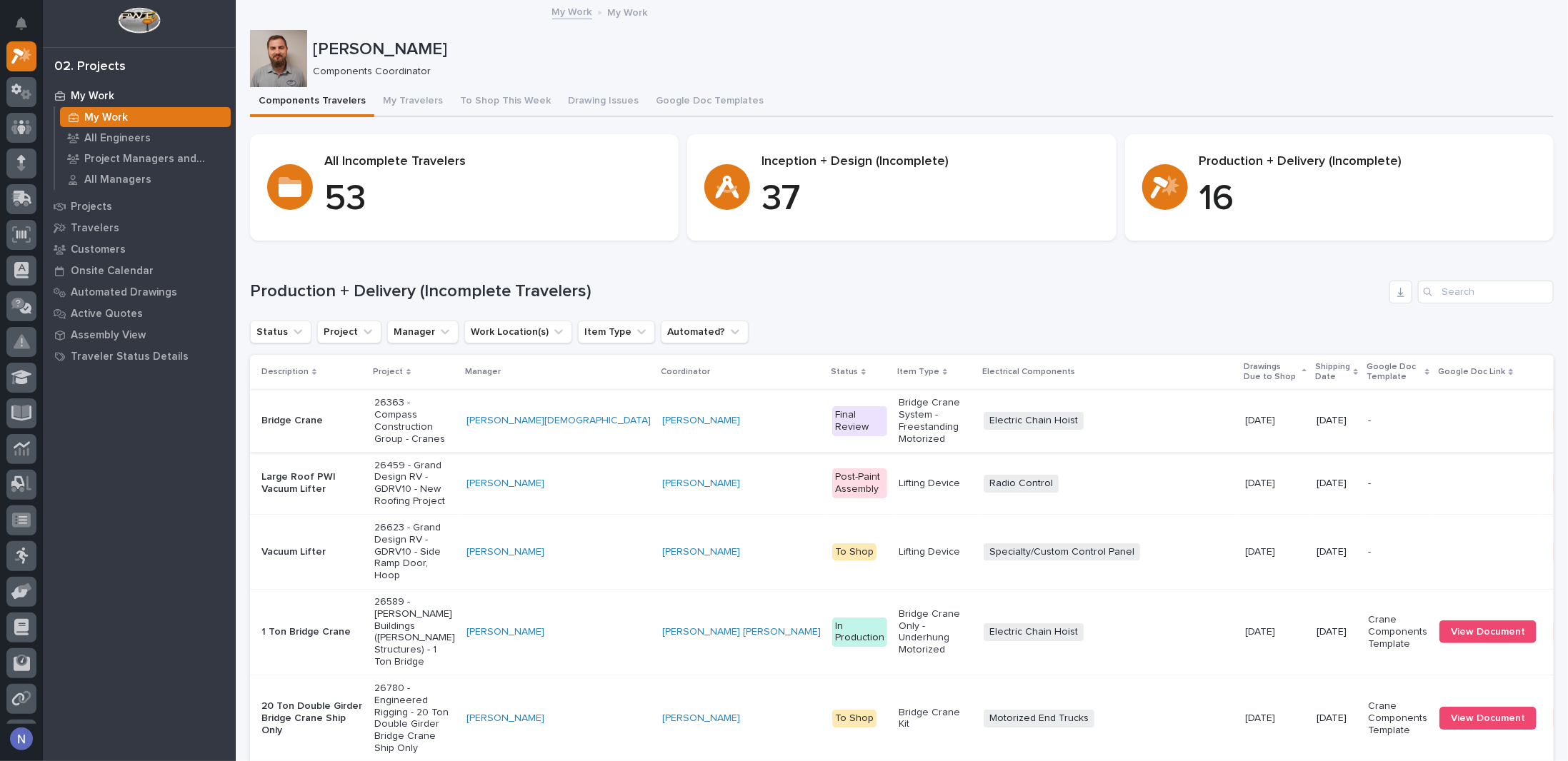
scroll to position [118, 0]
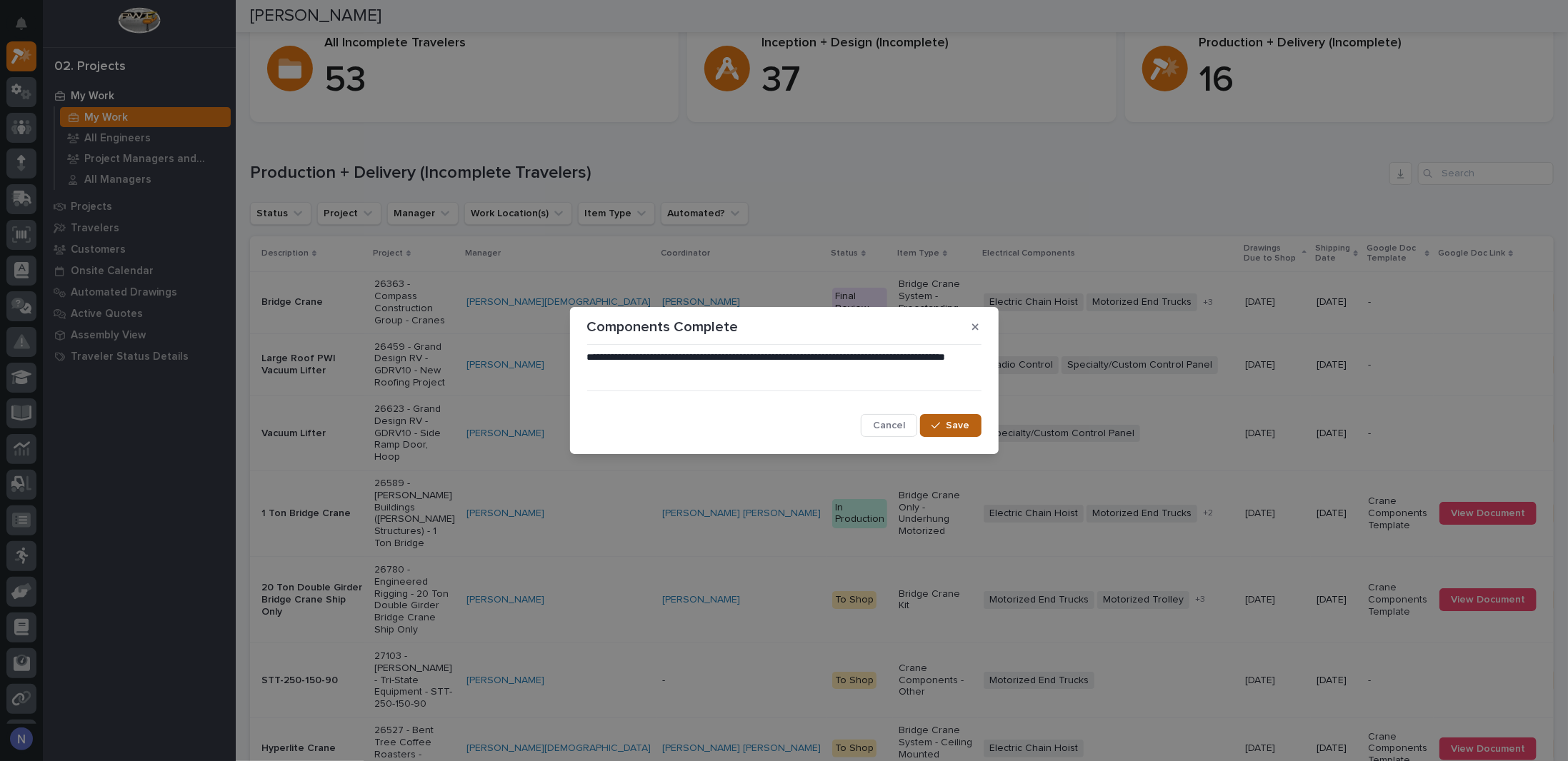
click at [953, 424] on span "Save" at bounding box center [959, 425] width 24 height 13
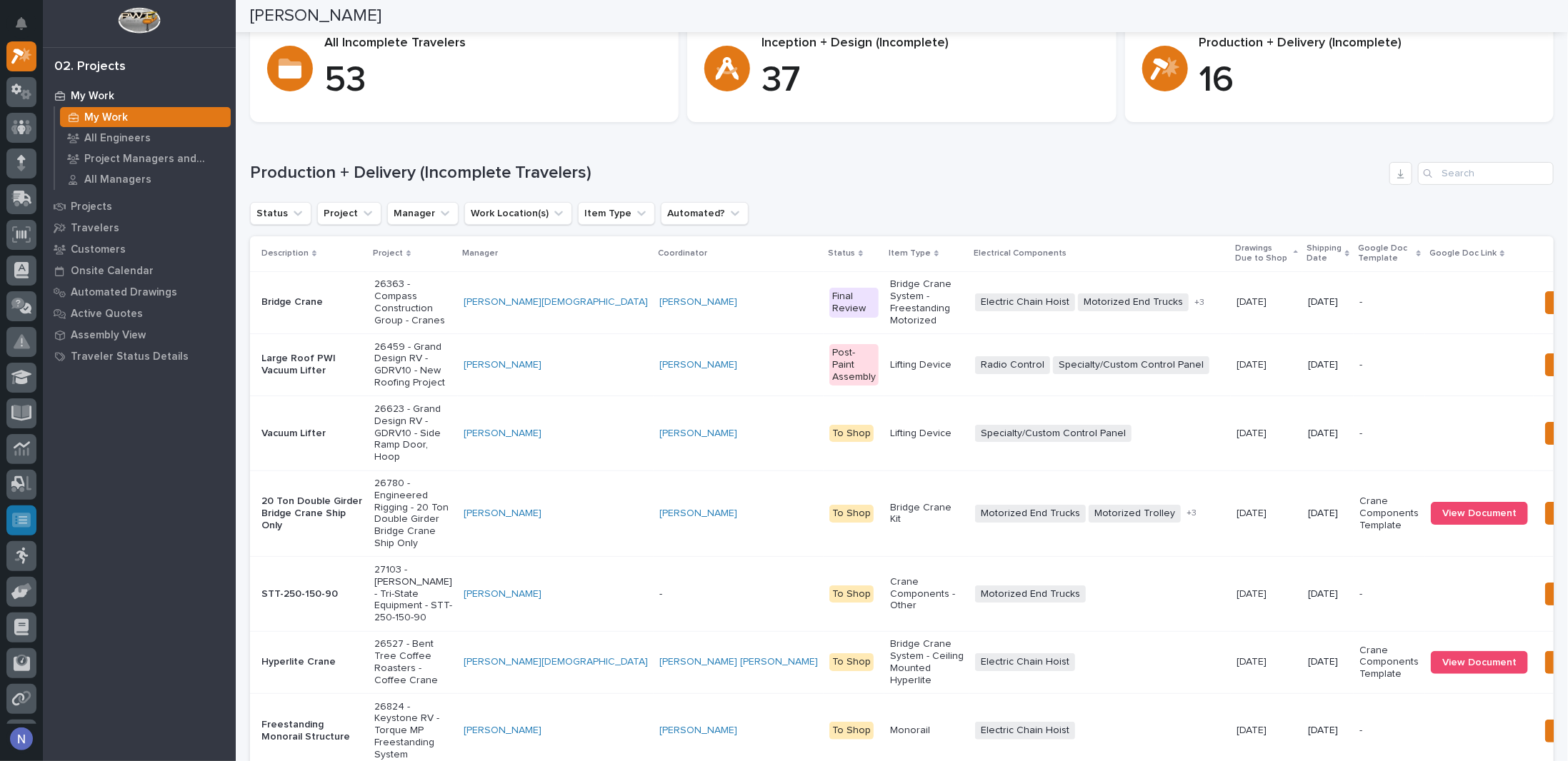
drag, startPoint x: 215, startPoint y: 511, endPoint x: 11, endPoint y: 509, distance: 204.0
click at [213, 510] on div "My Work My Work All Engineers Project Managers and Engineers All Managers Proje…" at bounding box center [139, 423] width 193 height 676
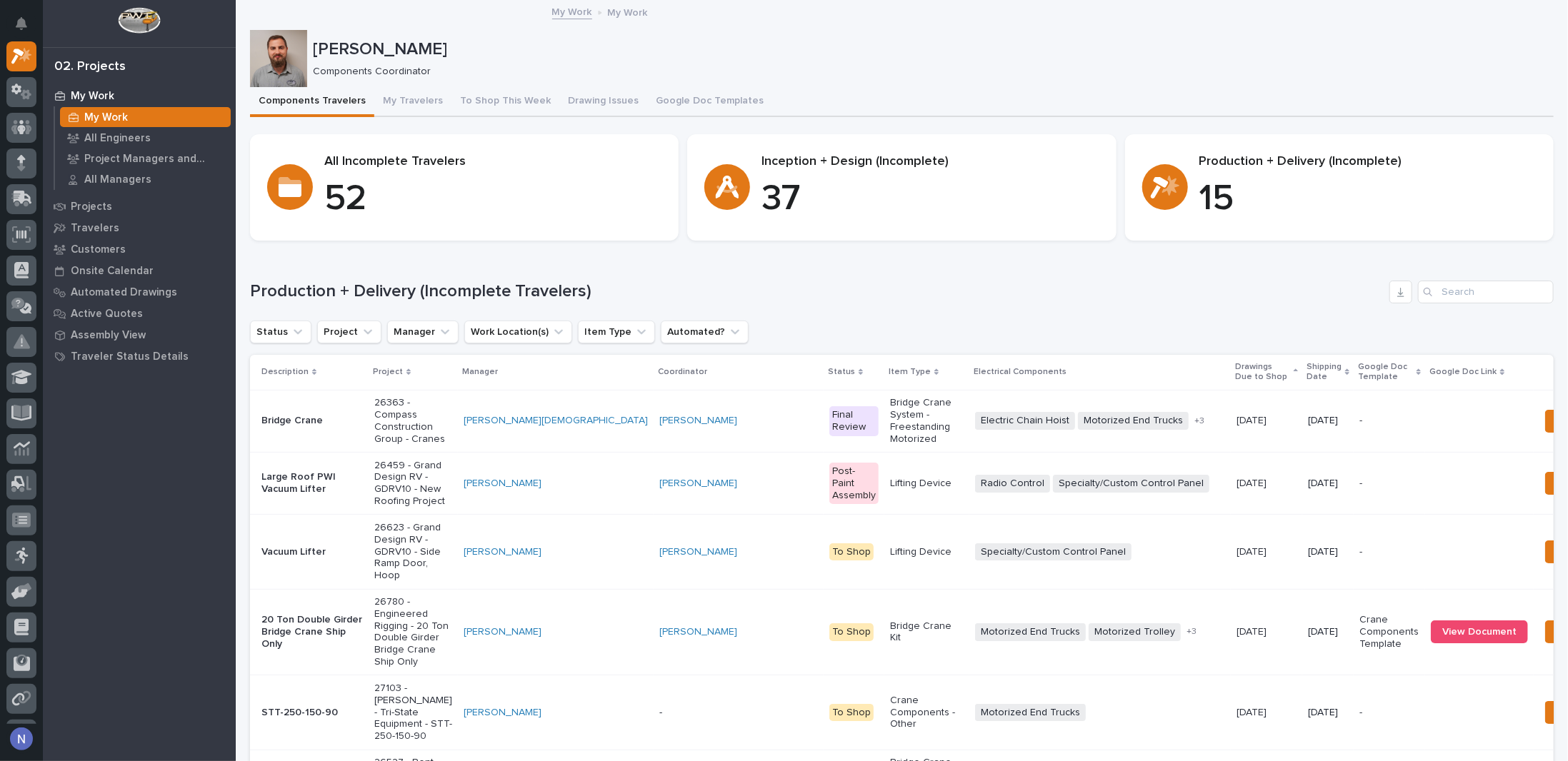
click at [1307, 375] on p "Shipping Date" at bounding box center [1324, 372] width 35 height 26
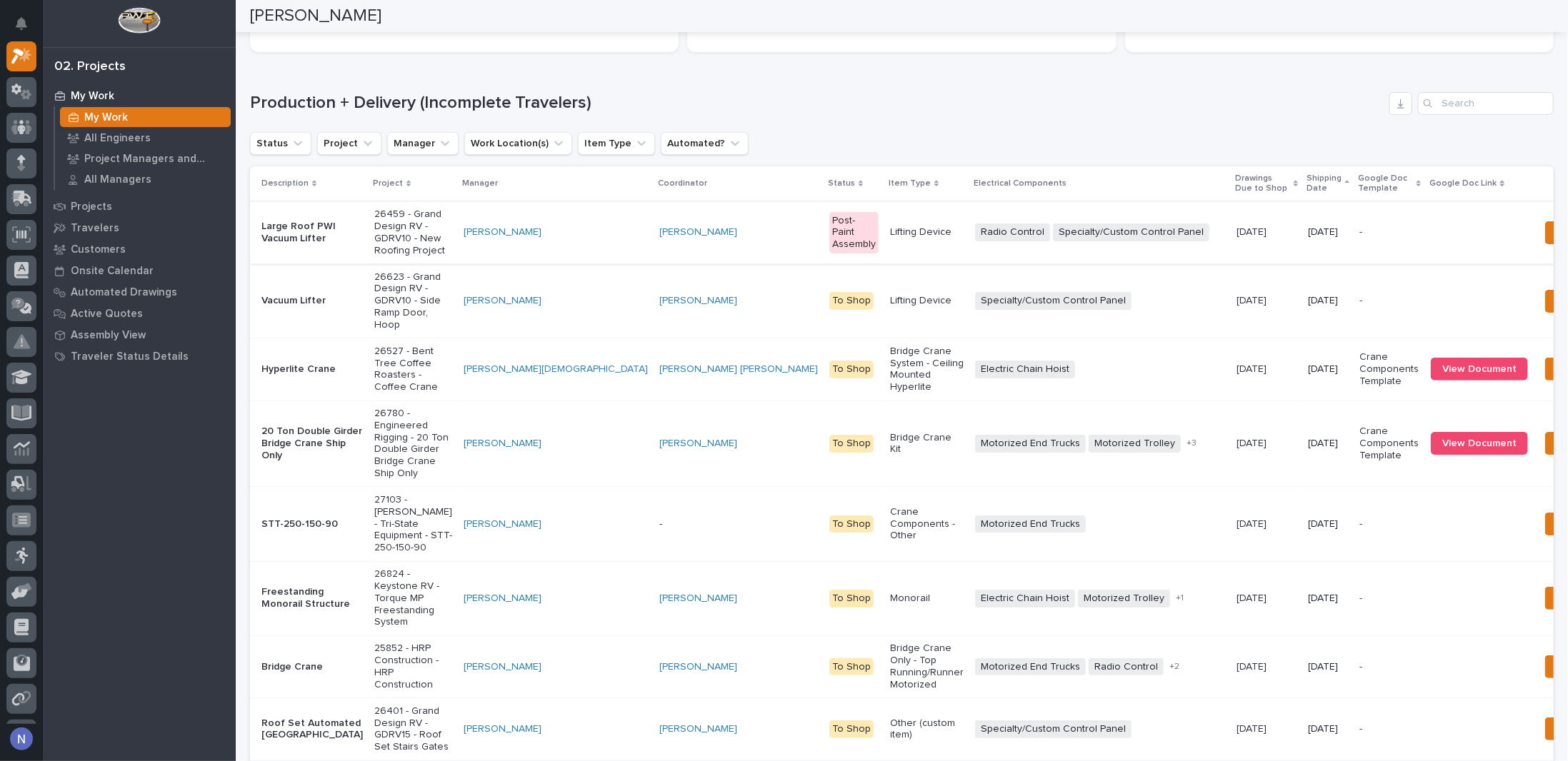
scroll to position [190, 0]
click at [1442, 372] on span "View Document" at bounding box center [1479, 368] width 74 height 10
